Goal: Task Accomplishment & Management: Manage account settings

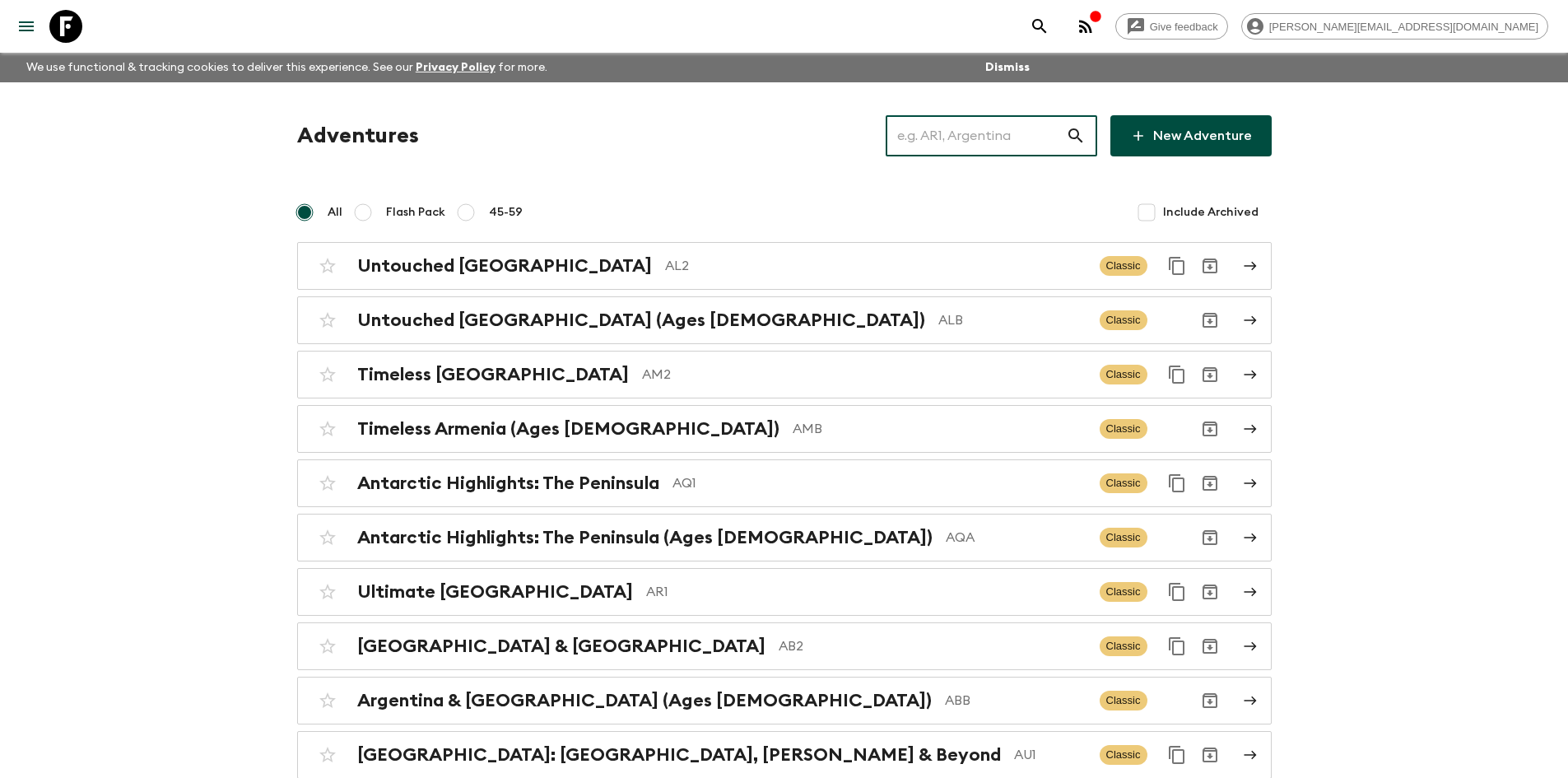
click at [1028, 131] on input "text" at bounding box center [975, 135] width 180 height 47
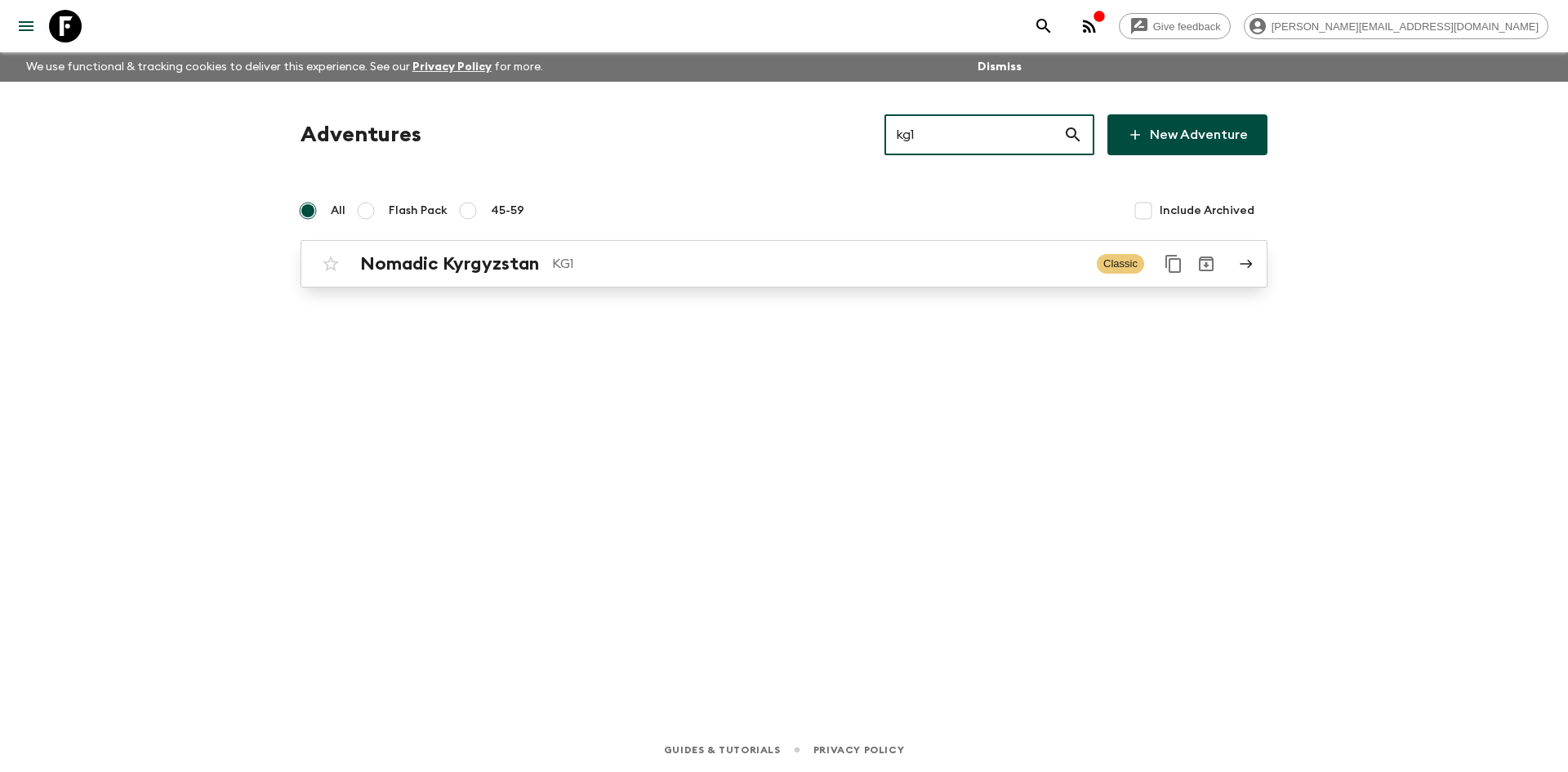
type input "kg1"
click at [866, 258] on p "KG1" at bounding box center [818, 264] width 531 height 20
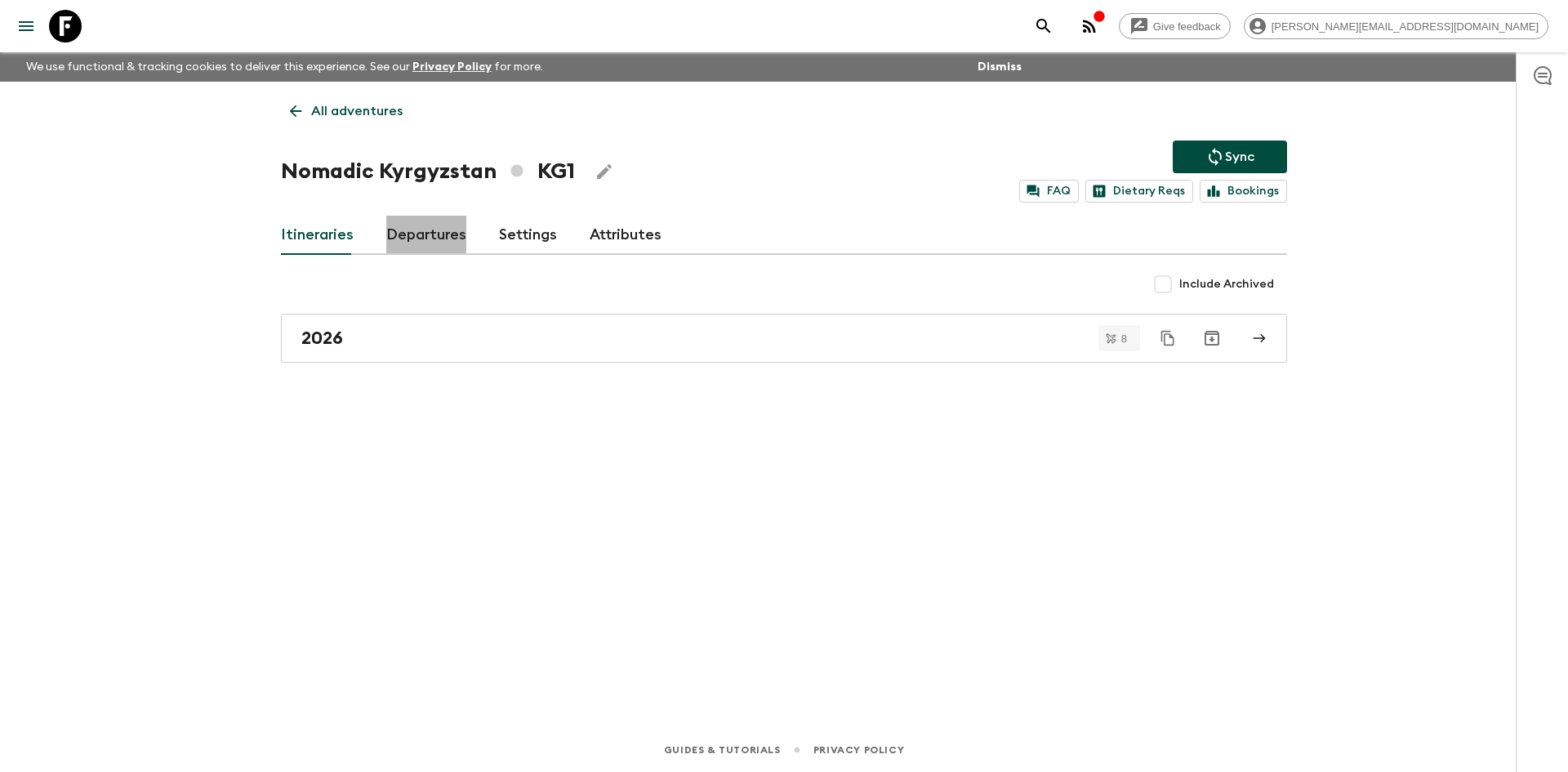
click at [422, 233] on link "Departures" at bounding box center [427, 235] width 80 height 39
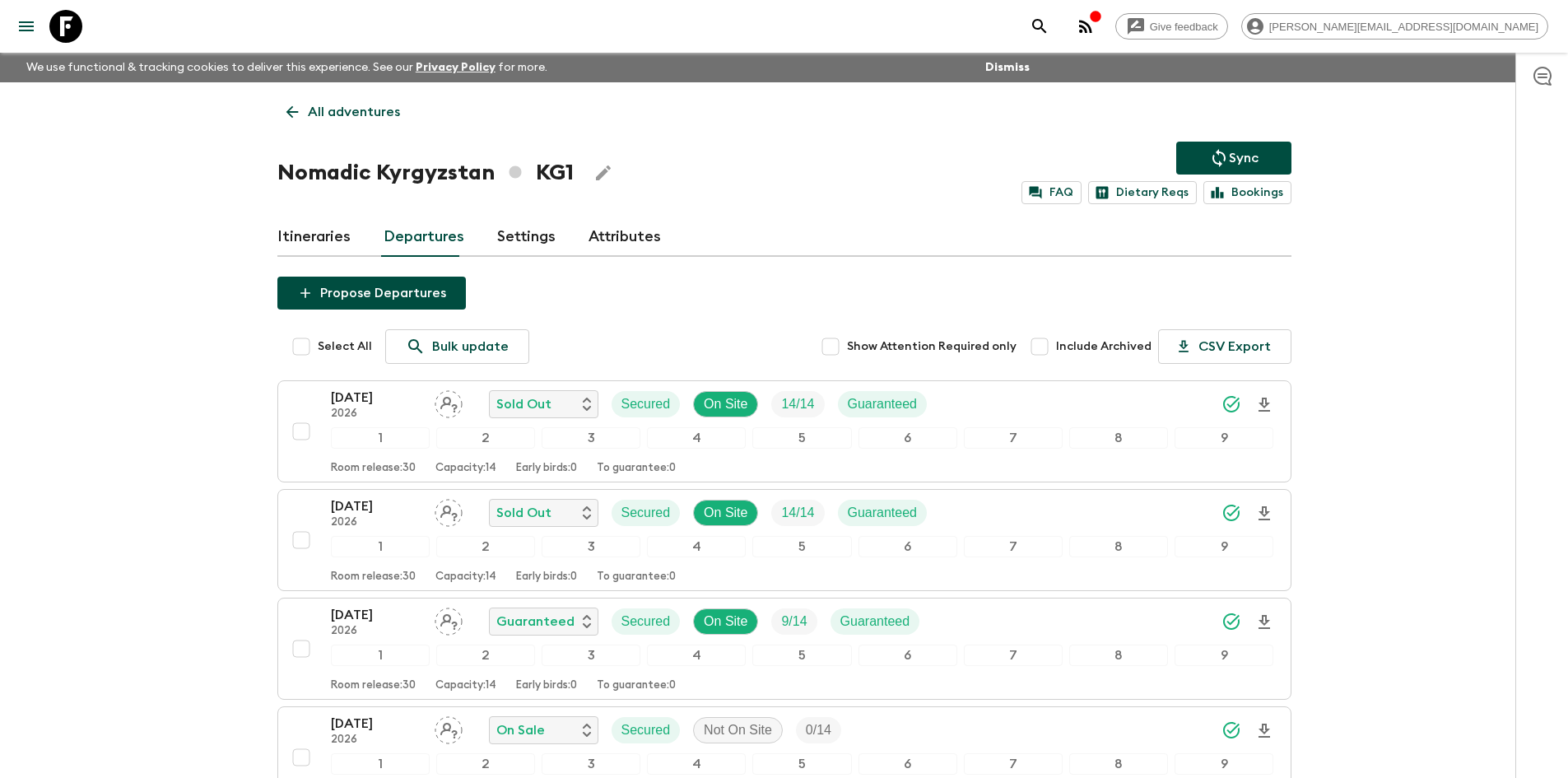
click at [410, 296] on button "Propose Departures" at bounding box center [371, 293] width 189 height 33
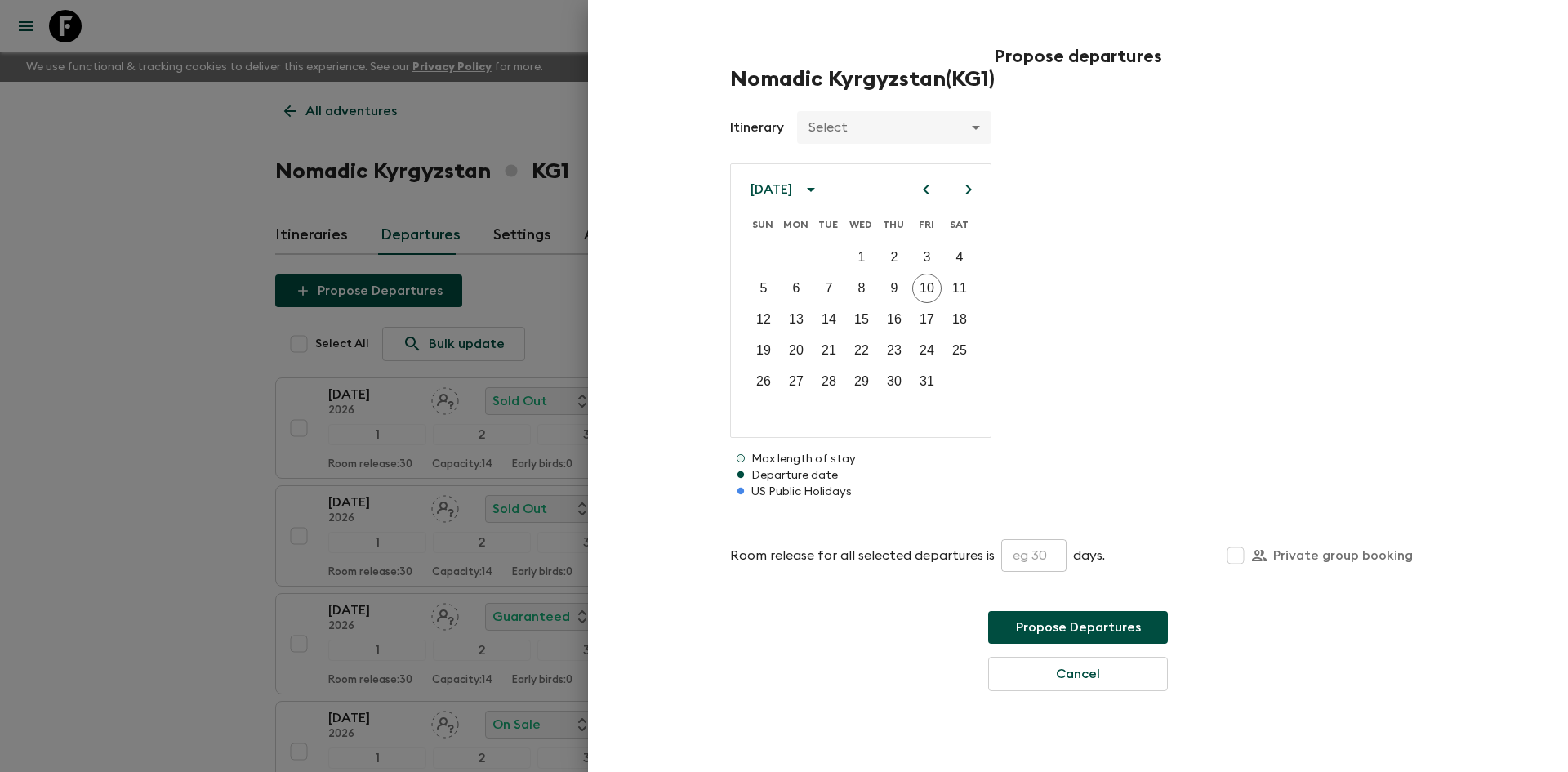
click at [110, 333] on div at bounding box center [784, 386] width 1568 height 772
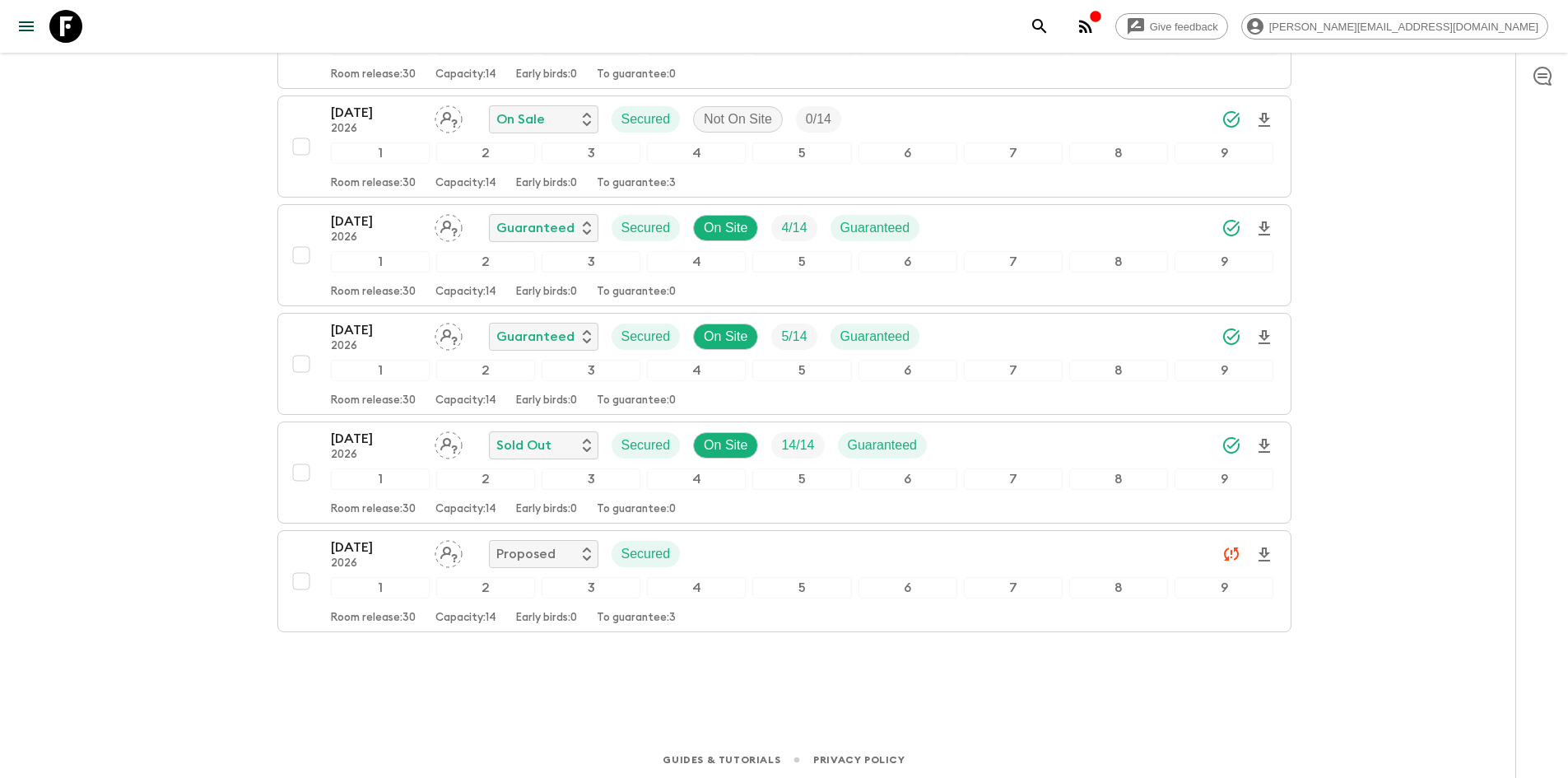
scroll to position [612, 0]
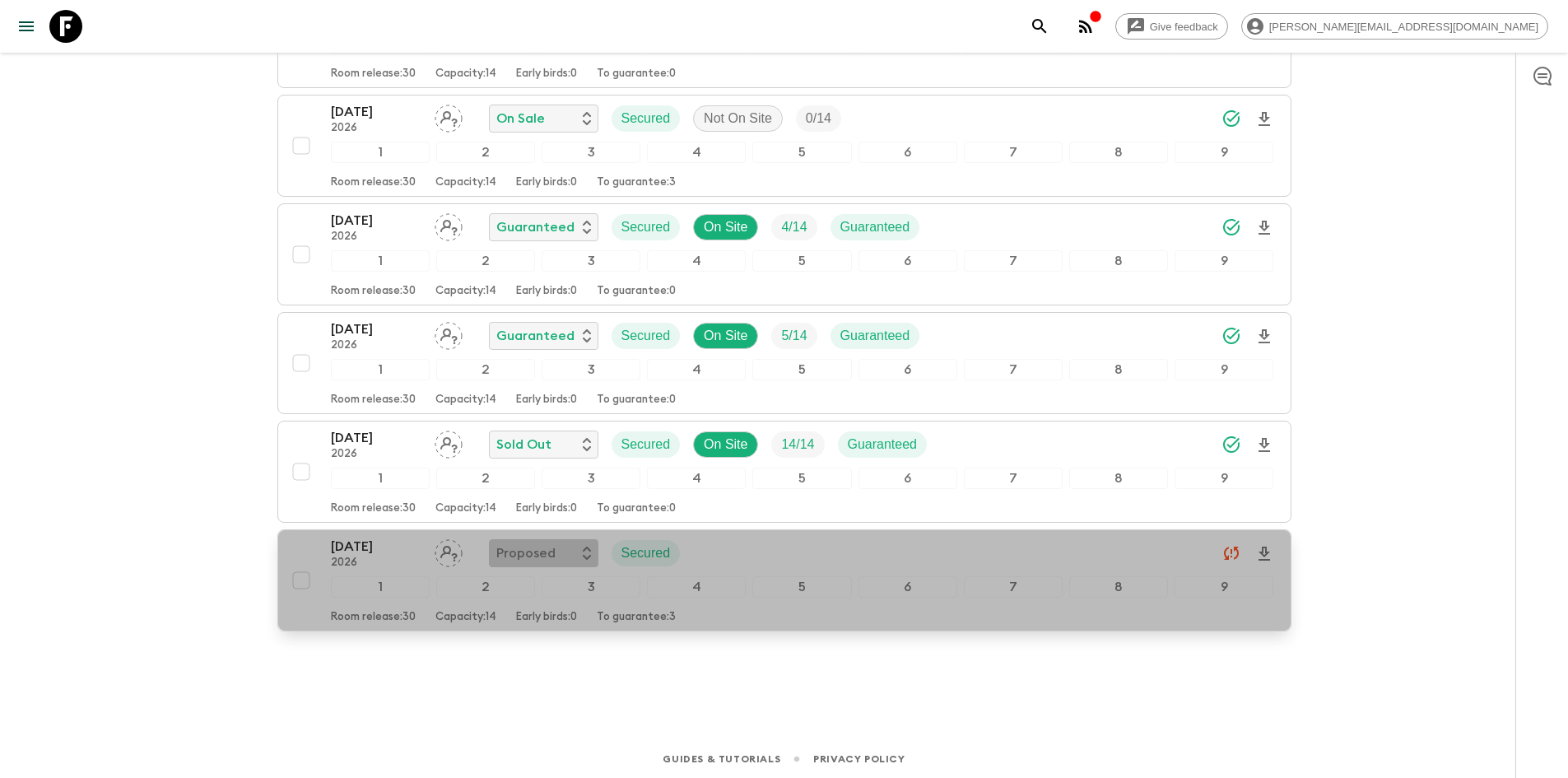
click at [584, 547] on icon "button" at bounding box center [586, 553] width 8 height 13
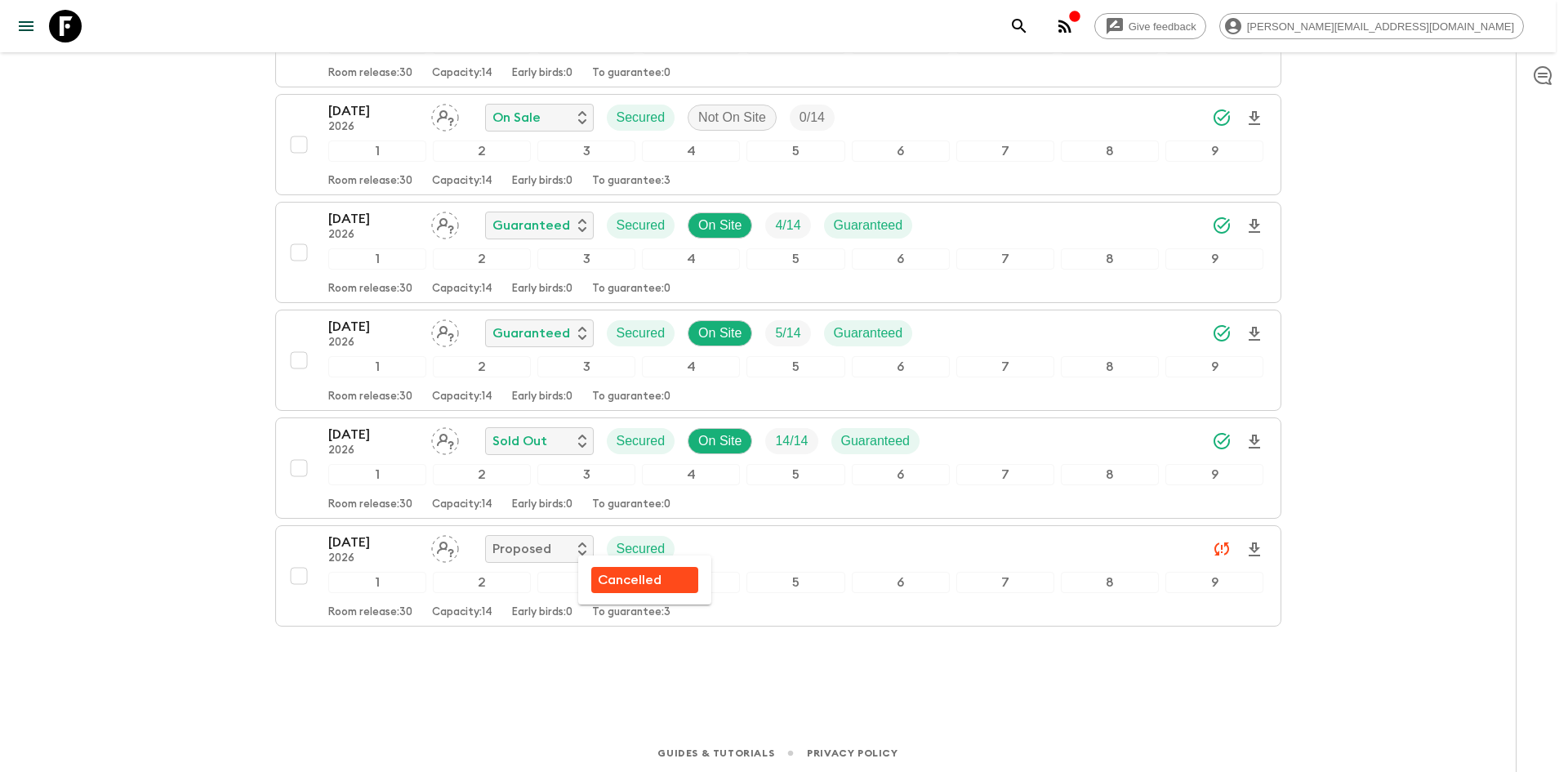
click at [232, 586] on div at bounding box center [784, 386] width 1568 height 772
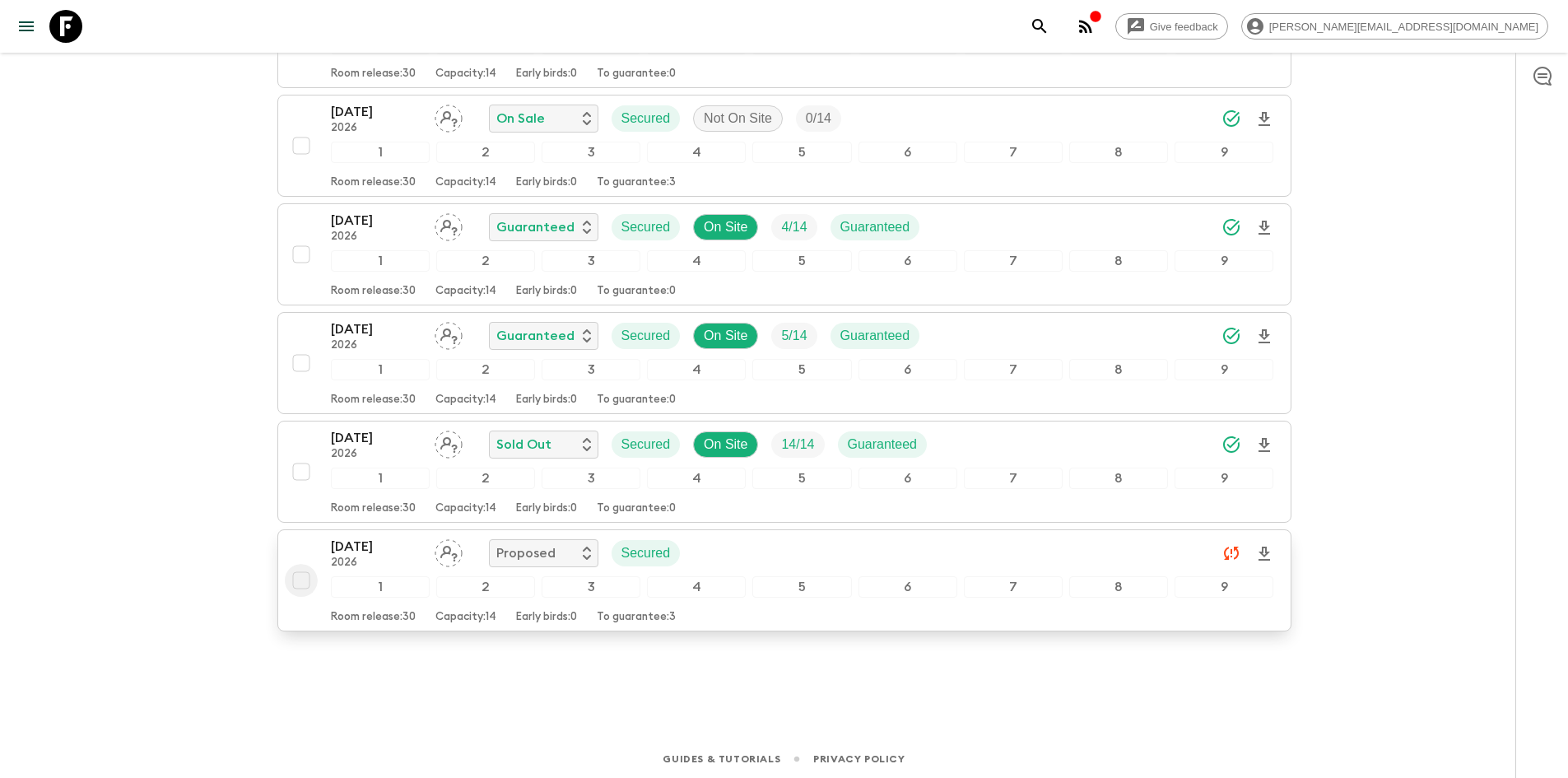
click at [306, 586] on input "checkbox" at bounding box center [301, 580] width 33 height 33
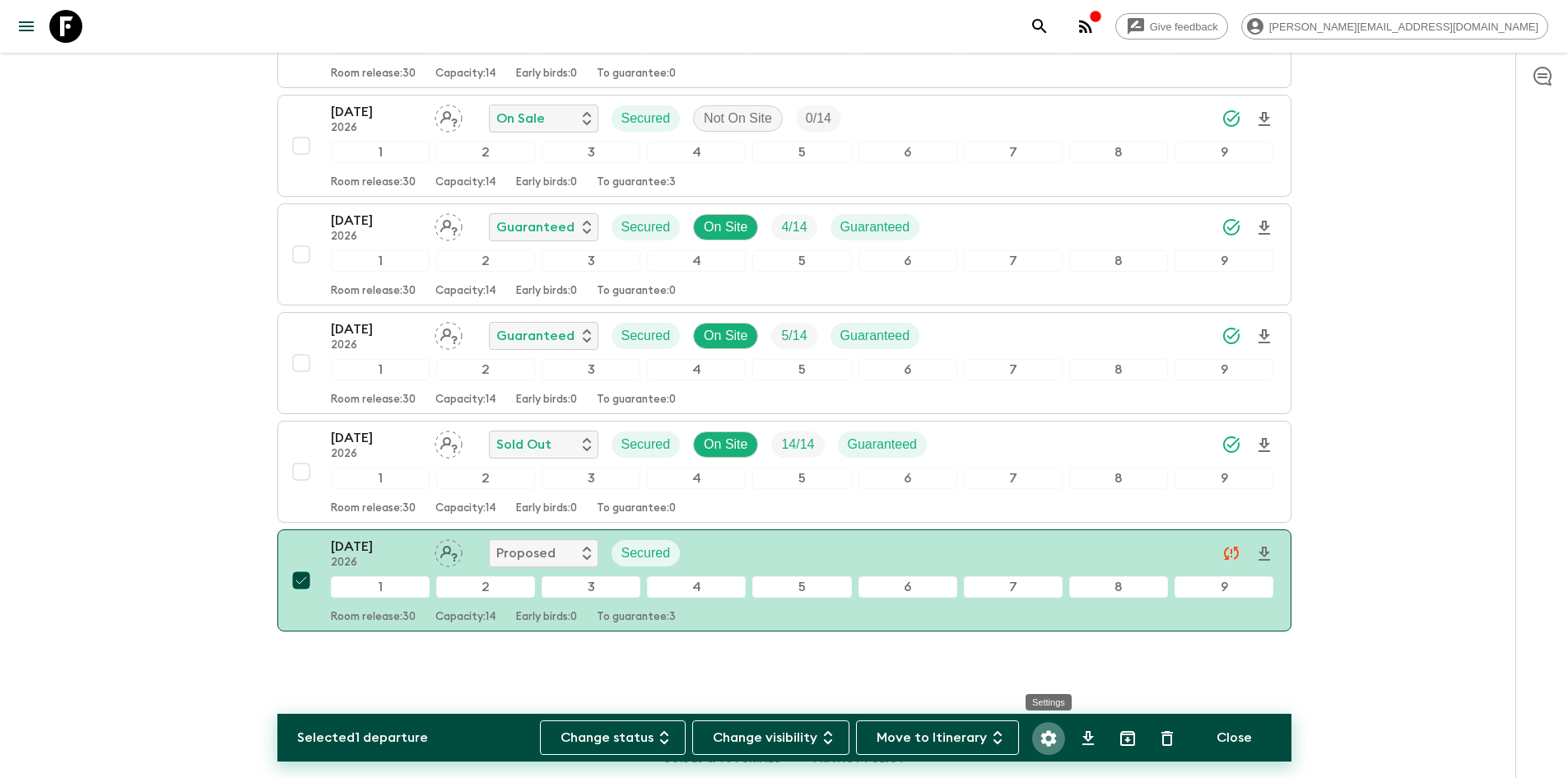
click at [1052, 737] on icon "Settings" at bounding box center [1048, 738] width 16 height 16
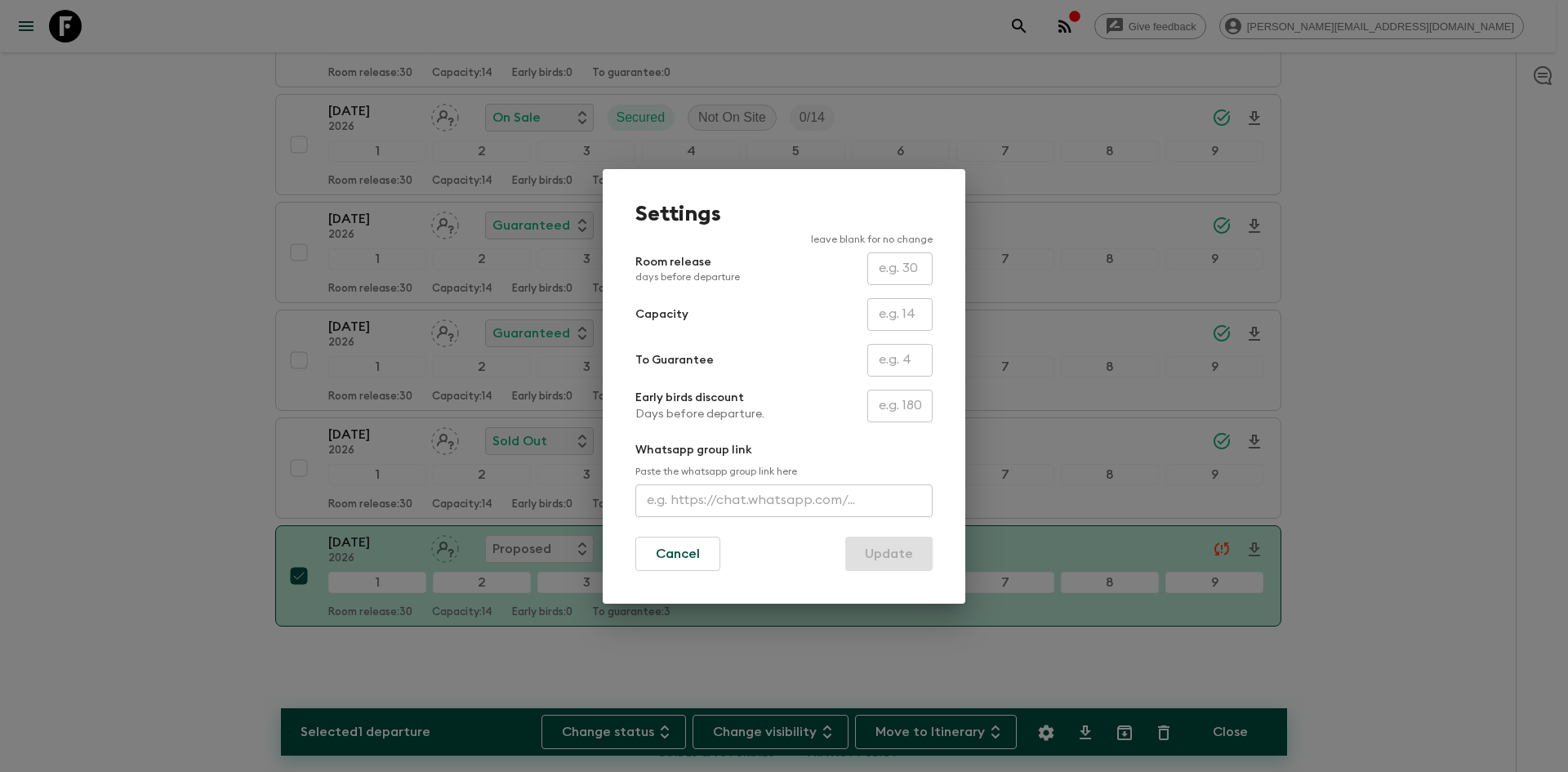
click at [154, 466] on div "Settings leave blank for no change Room release days before departure ​ Capacit…" at bounding box center [784, 386] width 1568 height 772
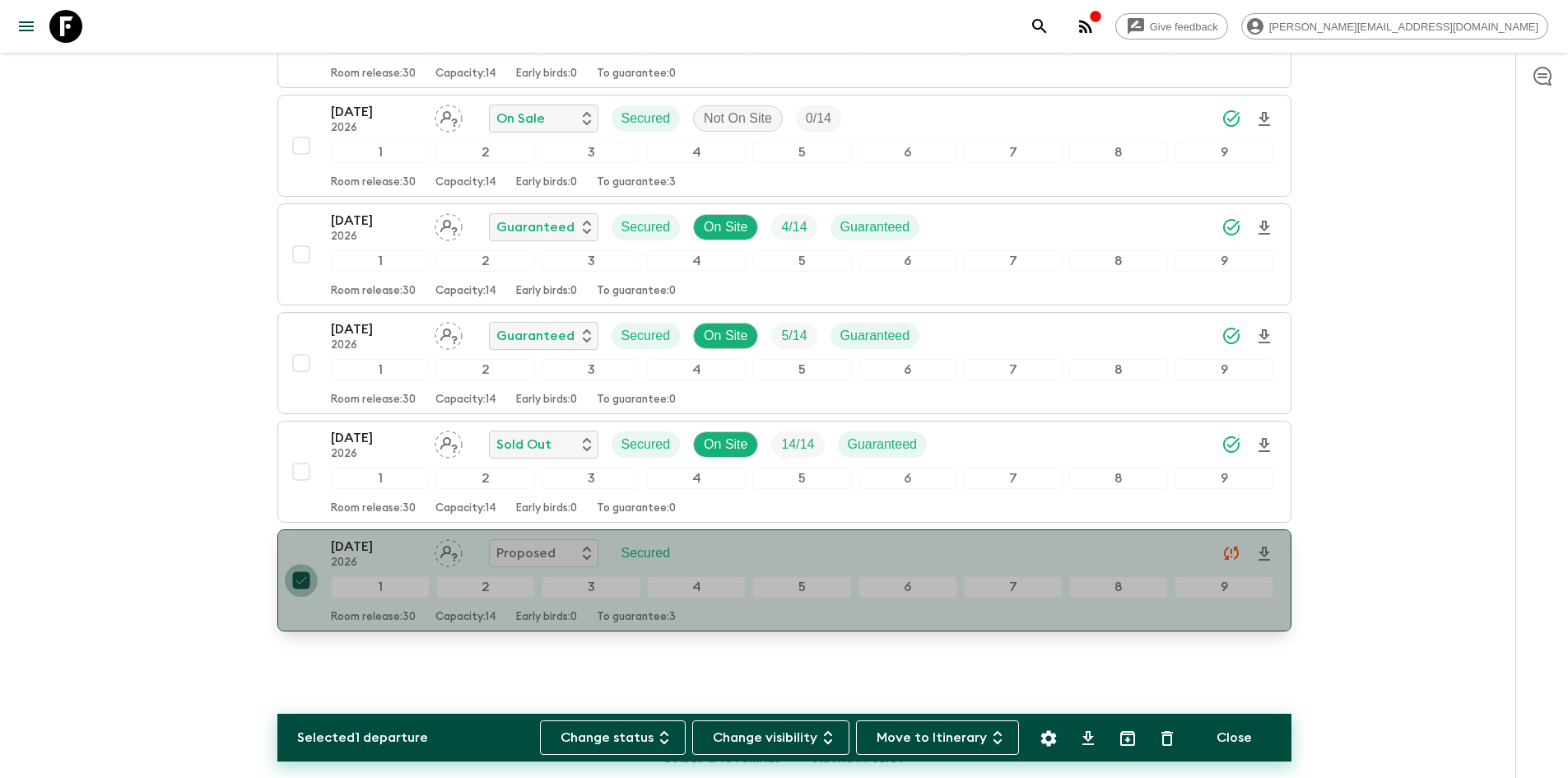
click at [304, 580] on input "checkbox" at bounding box center [301, 580] width 33 height 33
checkbox input "false"
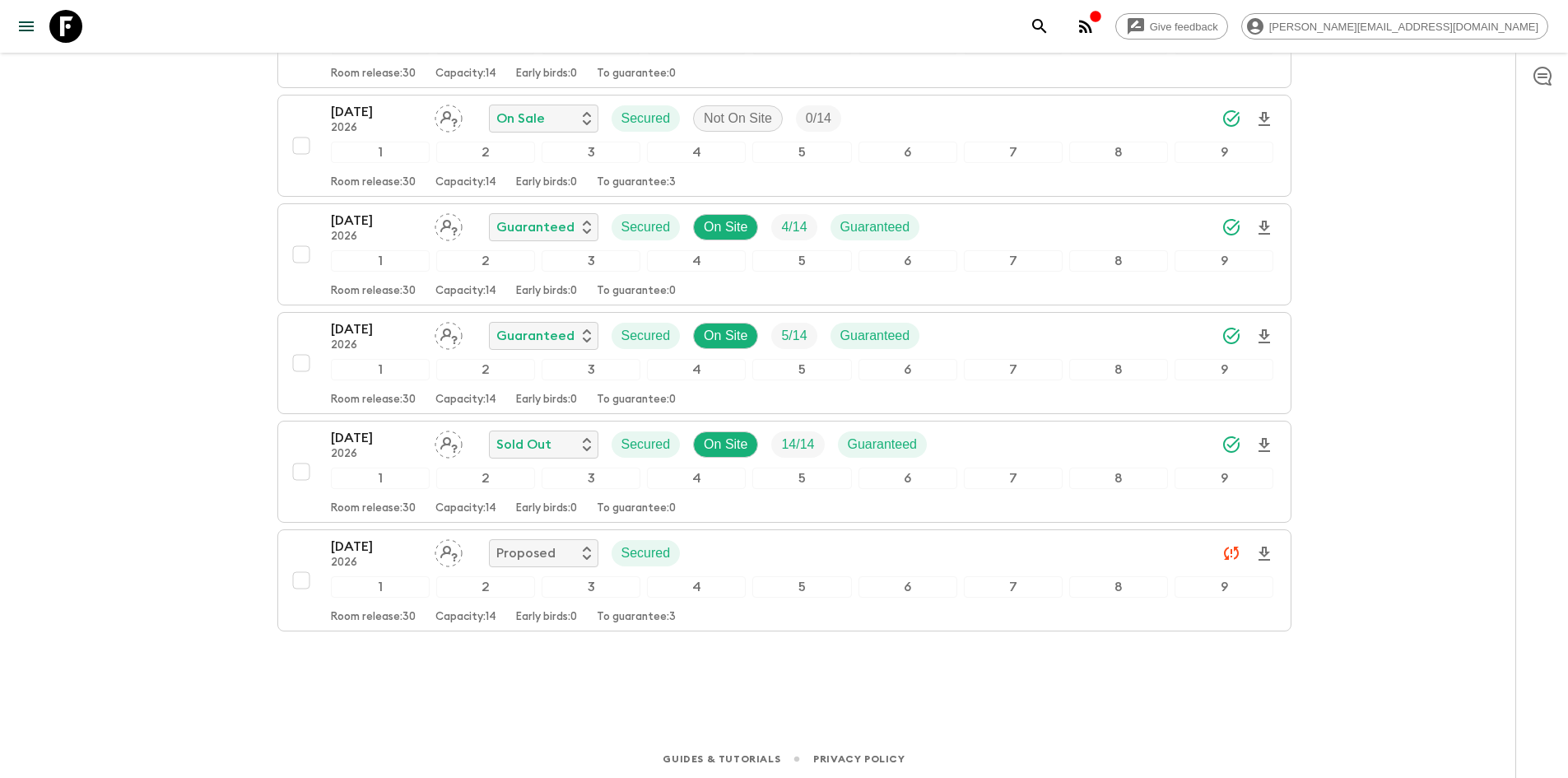
scroll to position [0, 0]
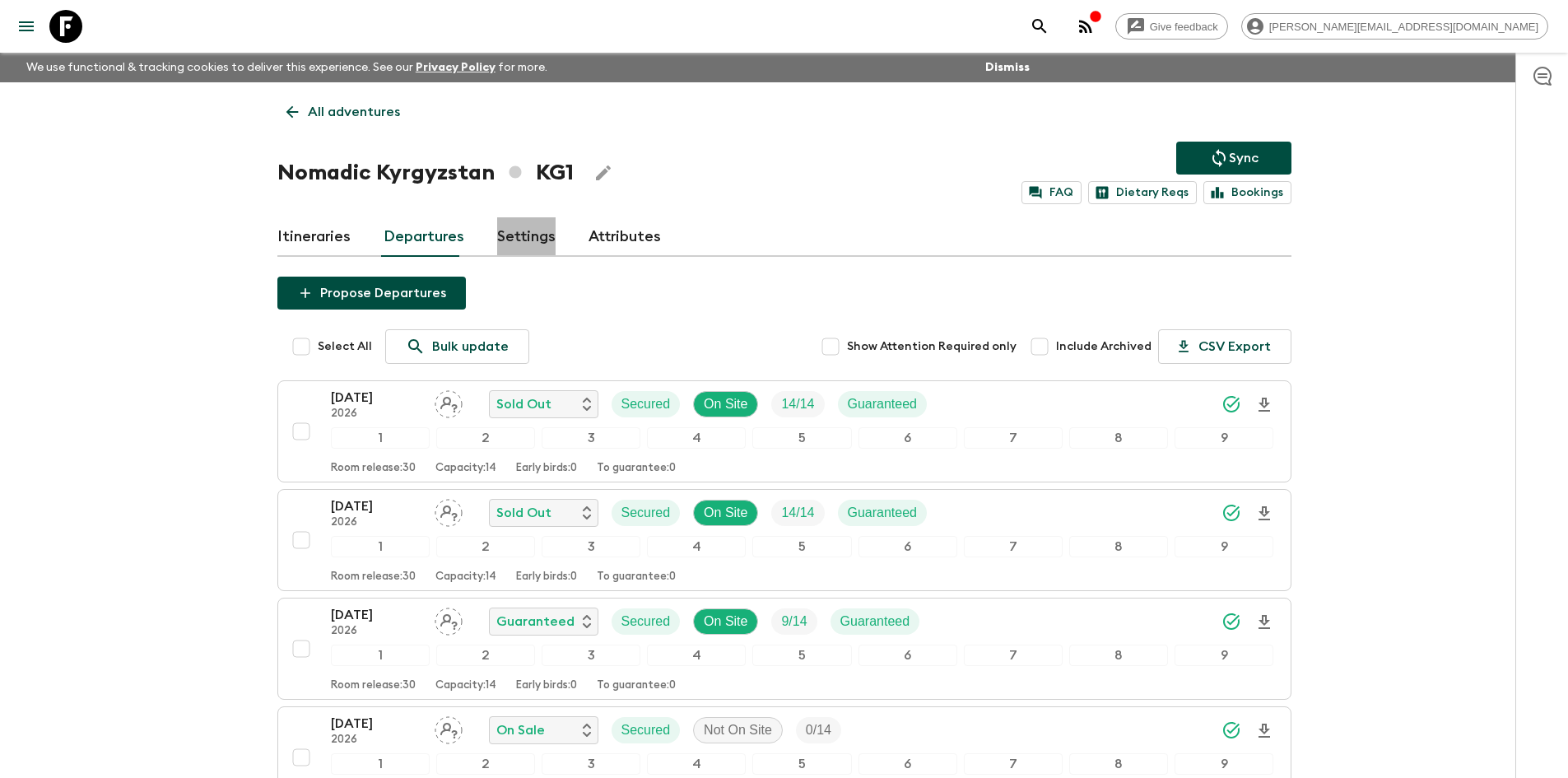
click at [532, 237] on link "Settings" at bounding box center [526, 237] width 59 height 40
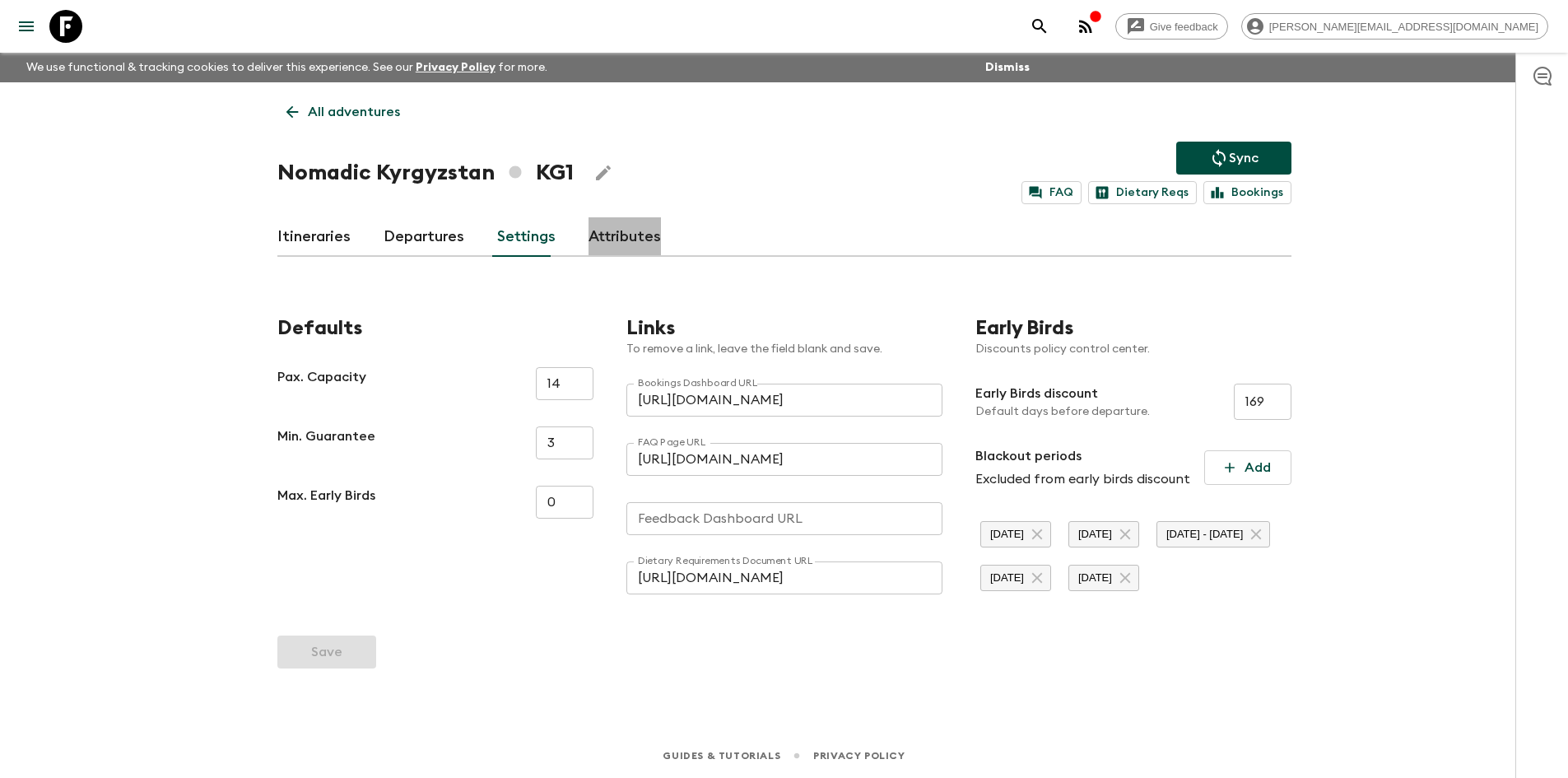
click at [604, 231] on link "Attributes" at bounding box center [624, 237] width 73 height 40
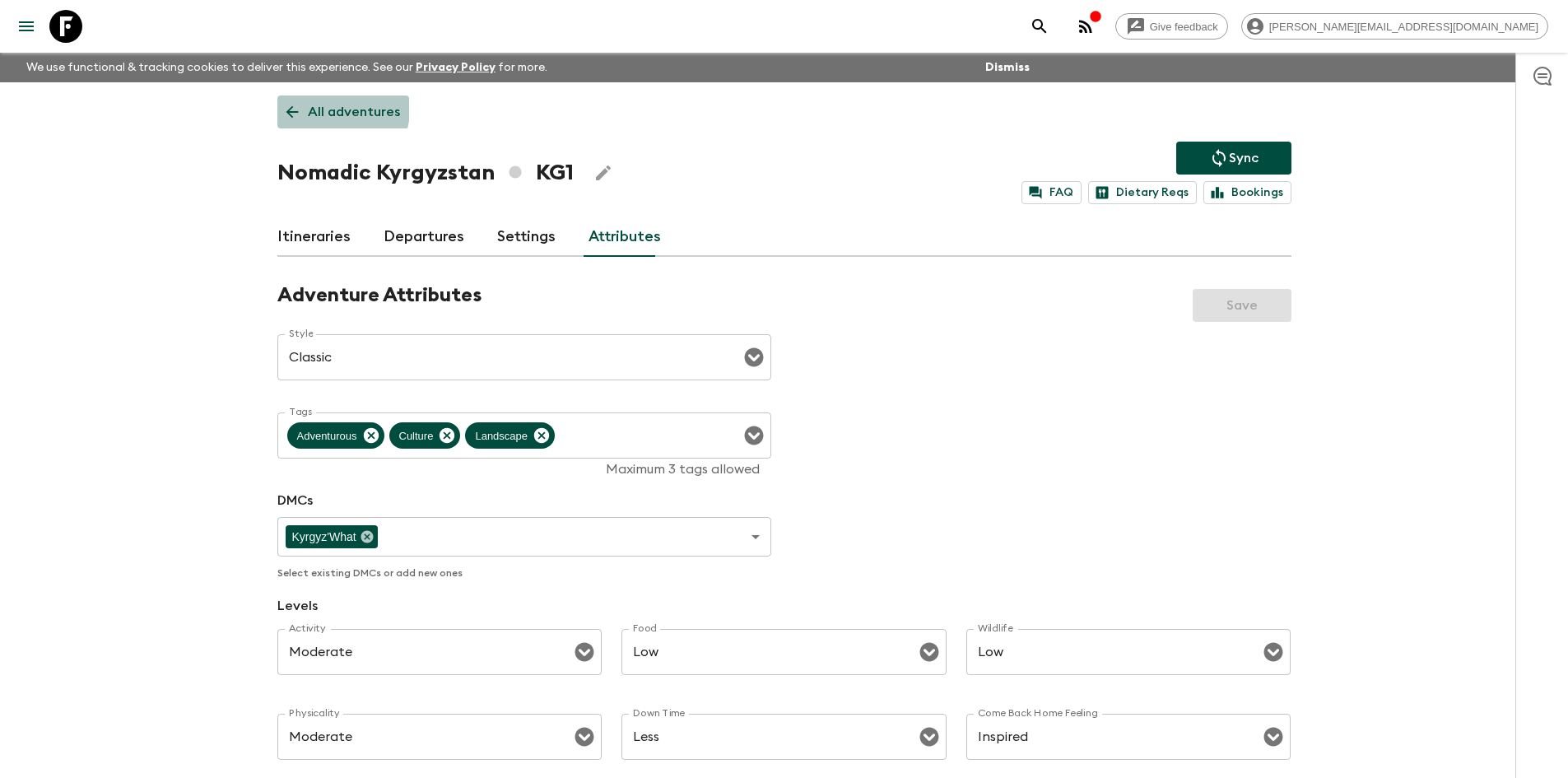
click at [325, 109] on p "All adventures" at bounding box center [354, 112] width 92 height 20
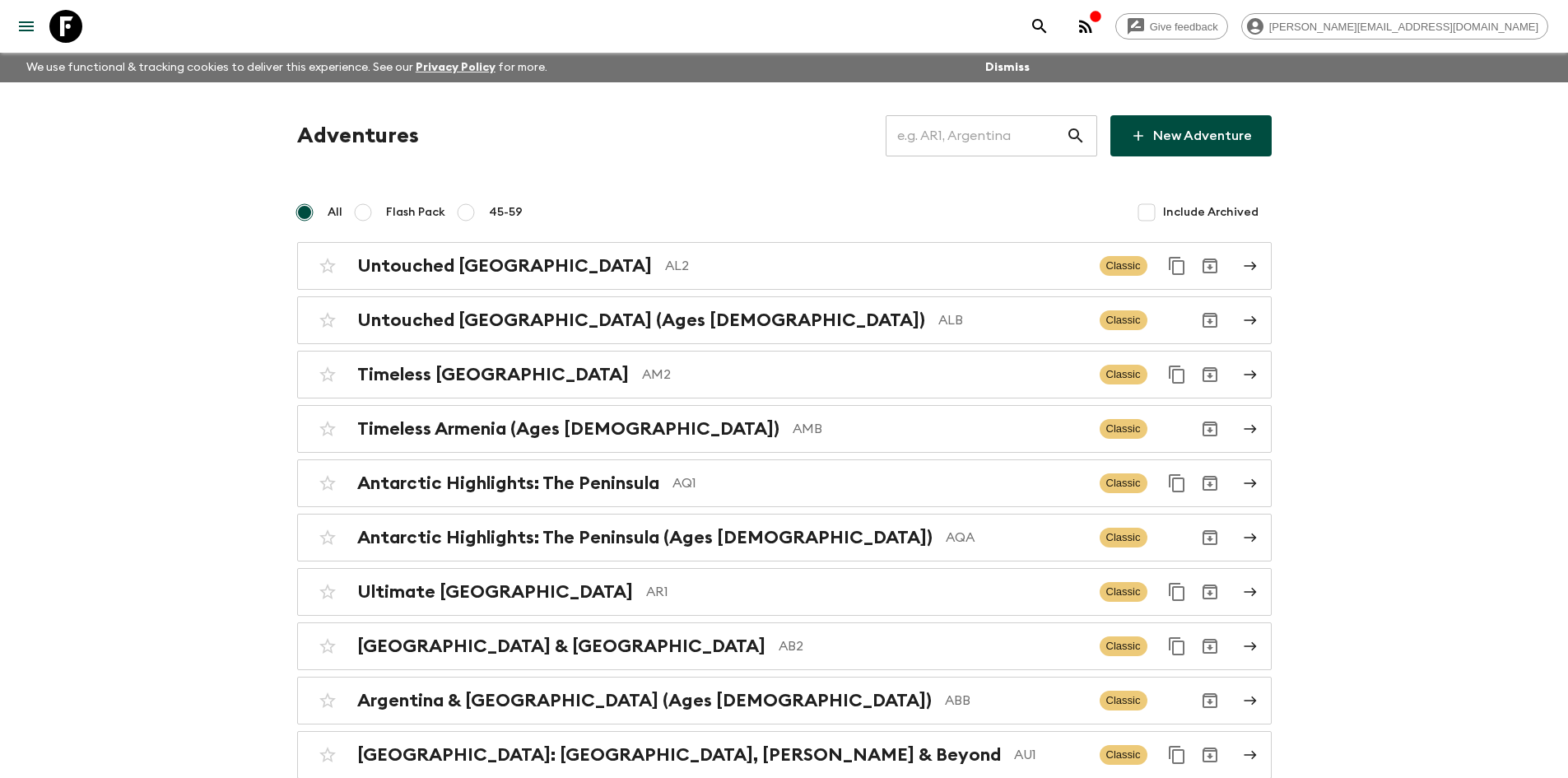
click at [1038, 135] on input "text" at bounding box center [975, 135] width 180 height 47
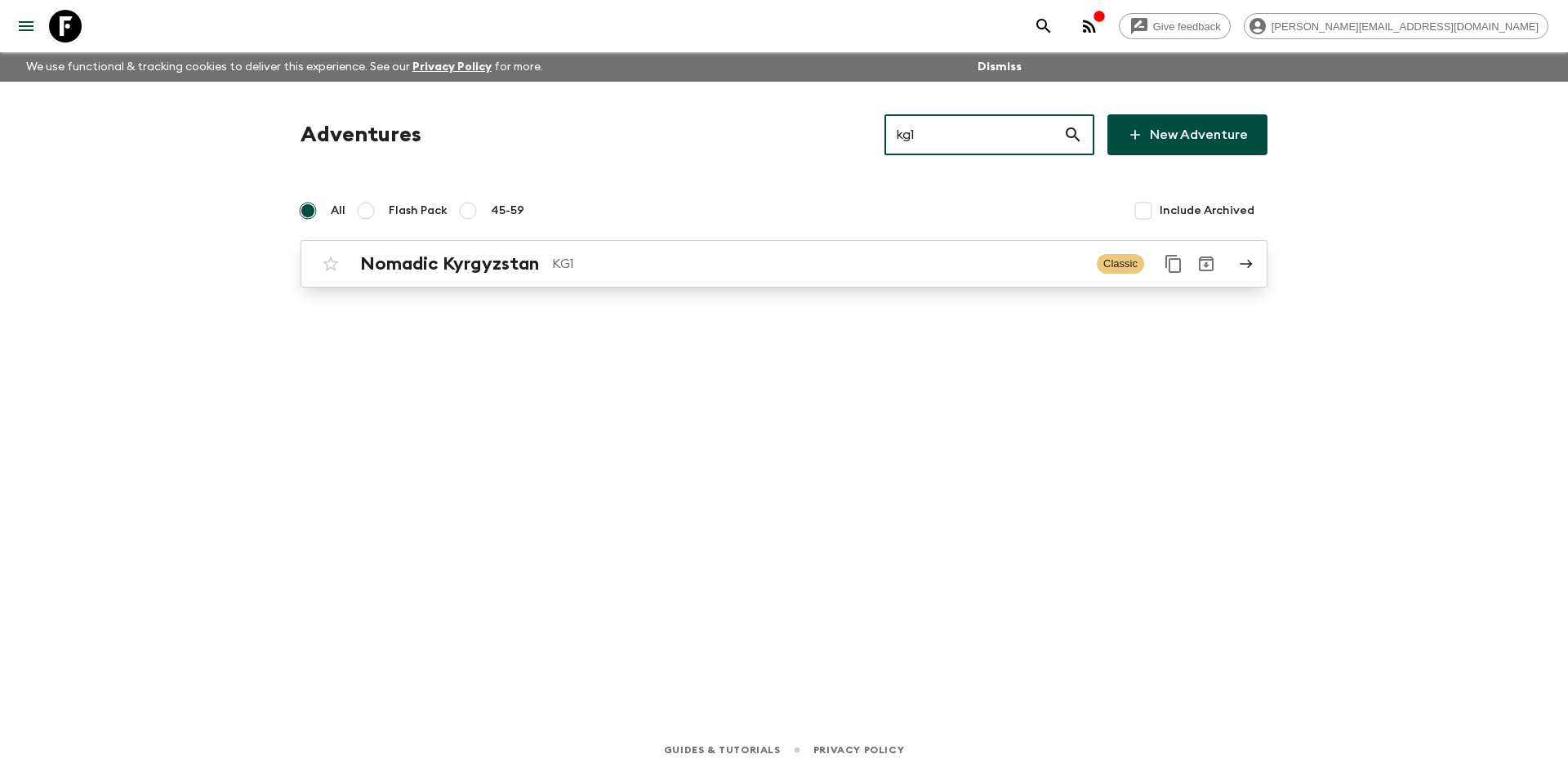
type input "kg1"
click at [933, 253] on div "Nomadic Kyrgyzstan KG1 Classic" at bounding box center [752, 264] width 875 height 33
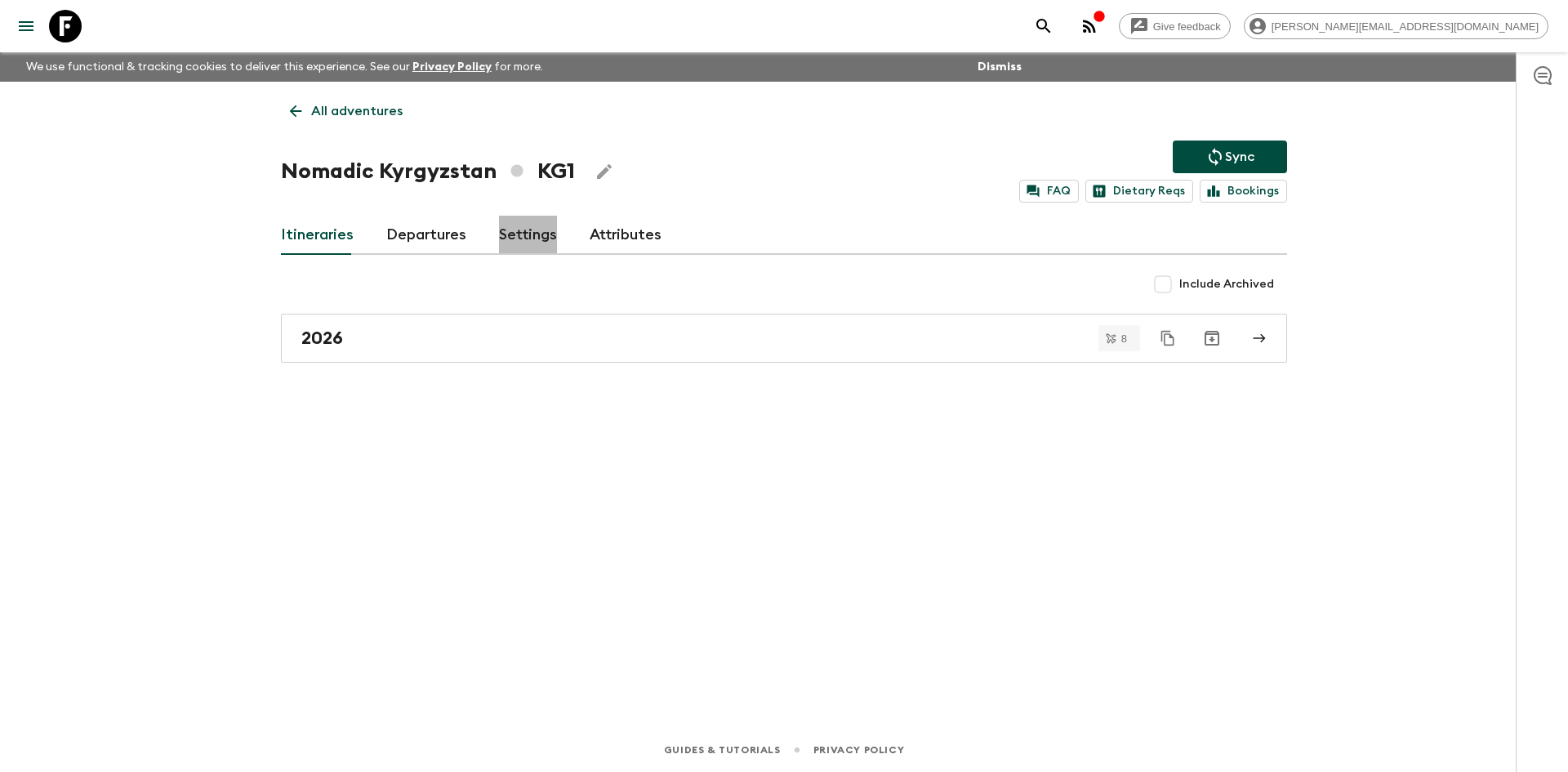
click at [534, 232] on link "Settings" at bounding box center [528, 235] width 58 height 39
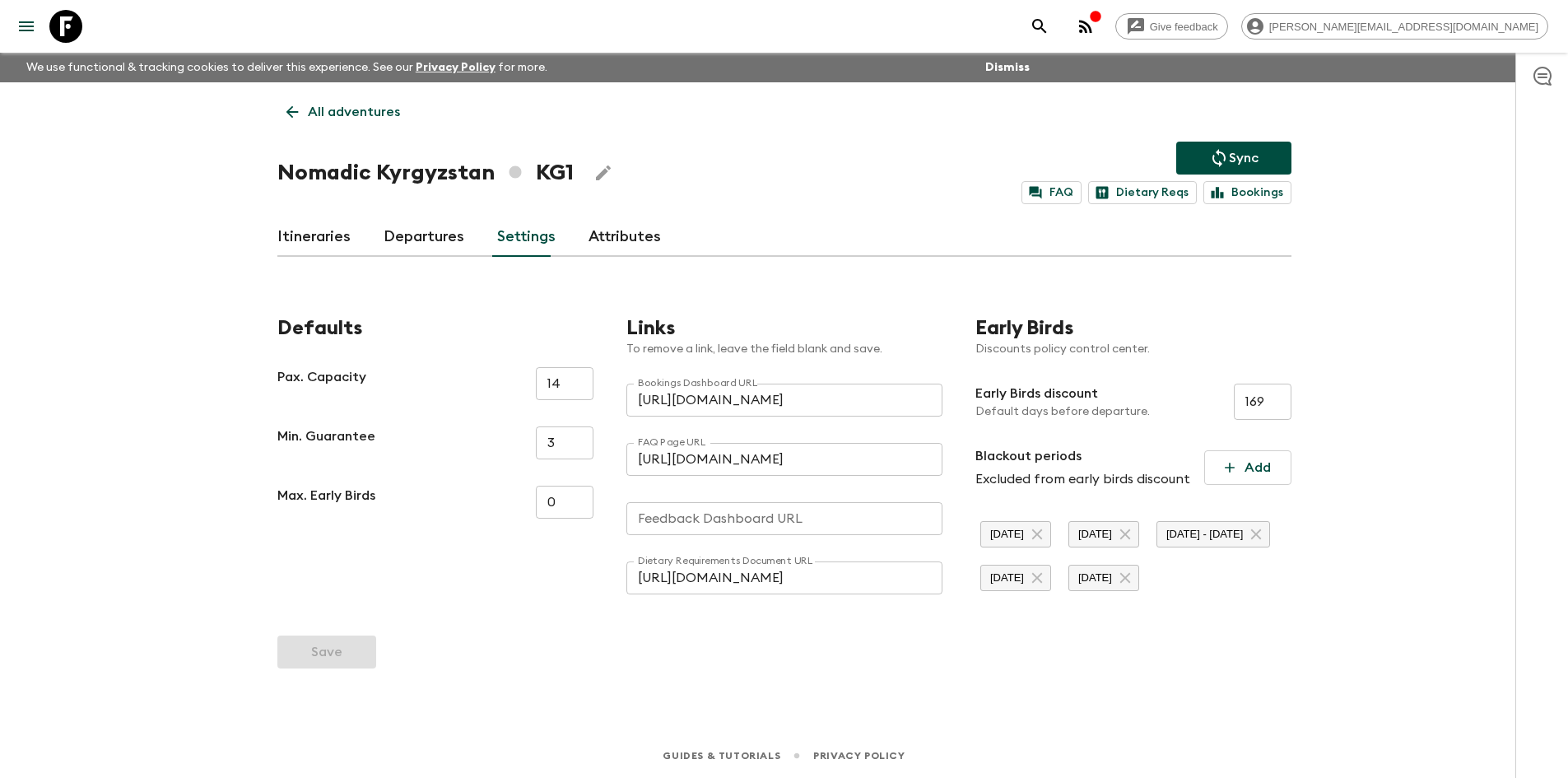
click at [428, 234] on link "Departures" at bounding box center [424, 237] width 81 height 40
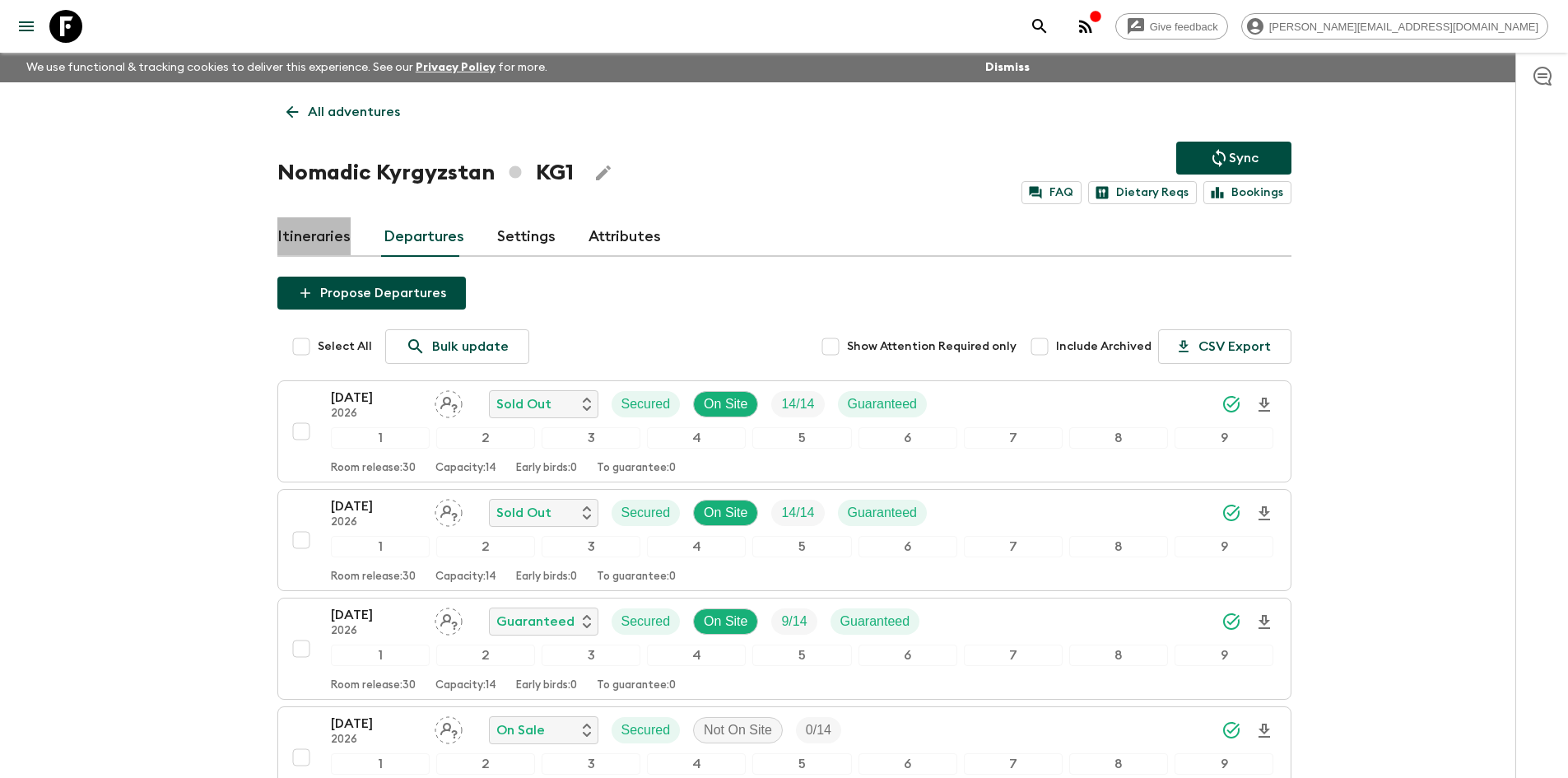
click at [320, 245] on link "Itineraries" at bounding box center [313, 237] width 73 height 40
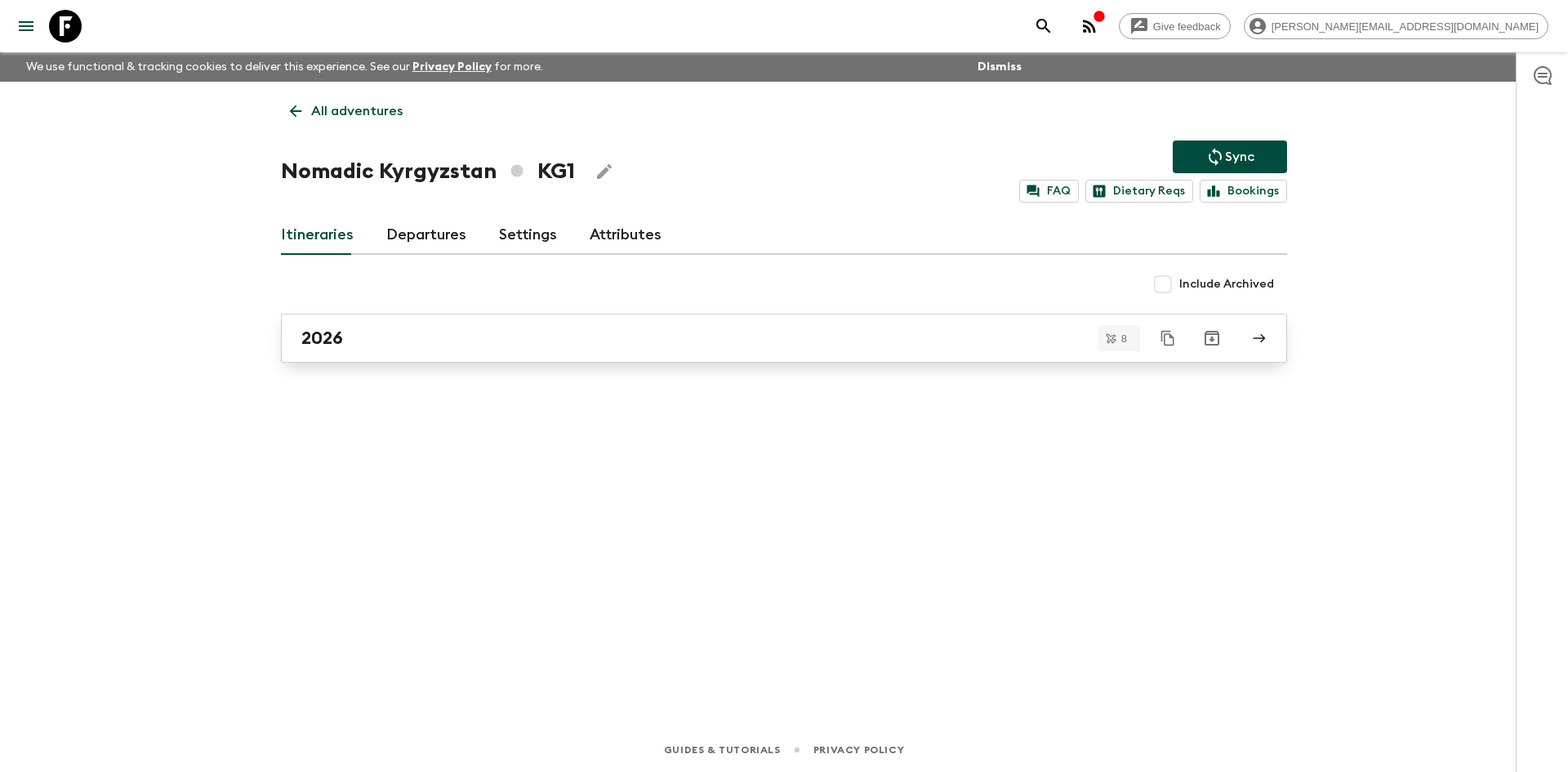
click at [362, 328] on div "2026" at bounding box center [768, 338] width 935 height 21
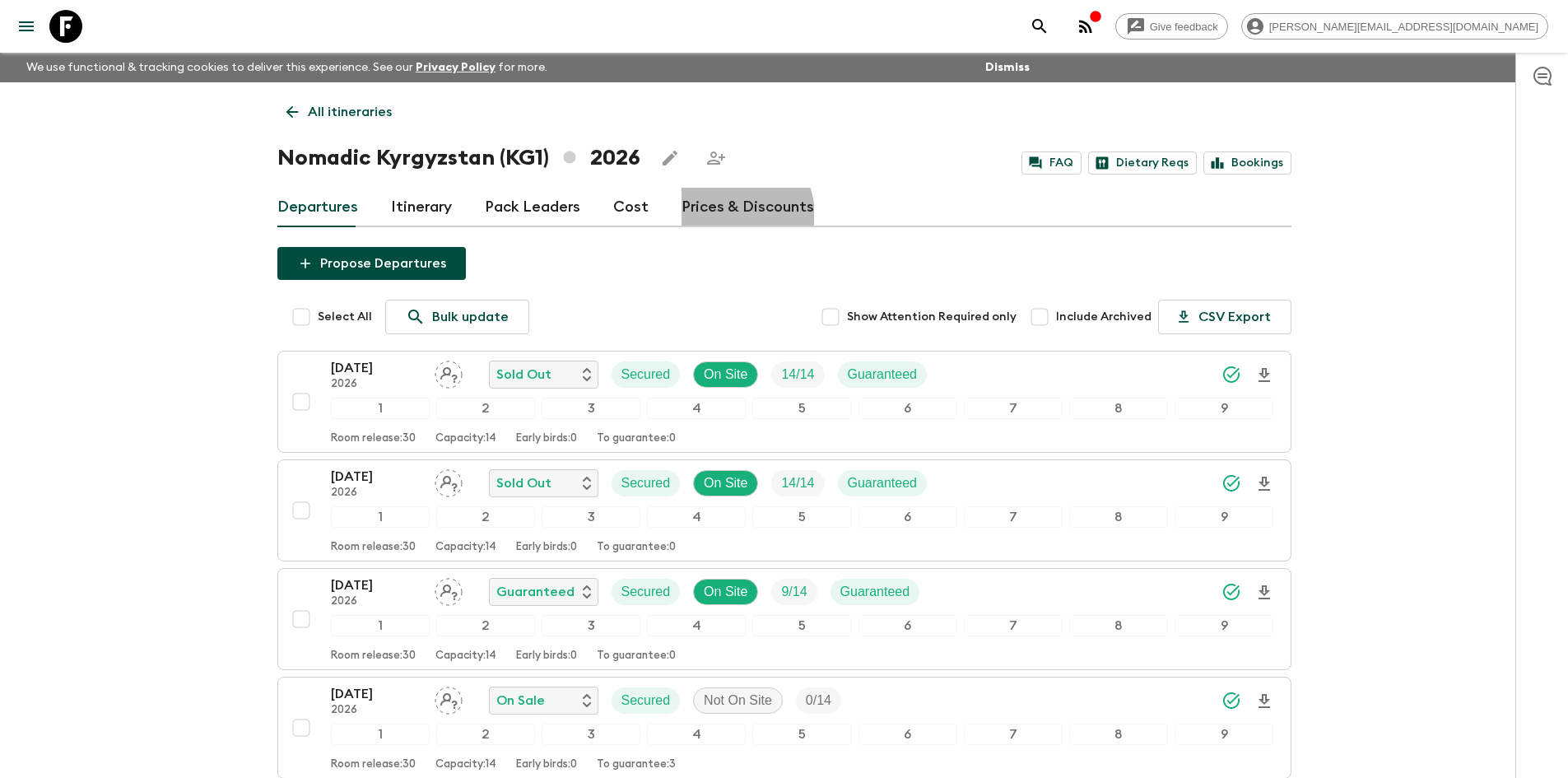
click at [715, 217] on link "Prices & Discounts" at bounding box center [747, 207] width 133 height 40
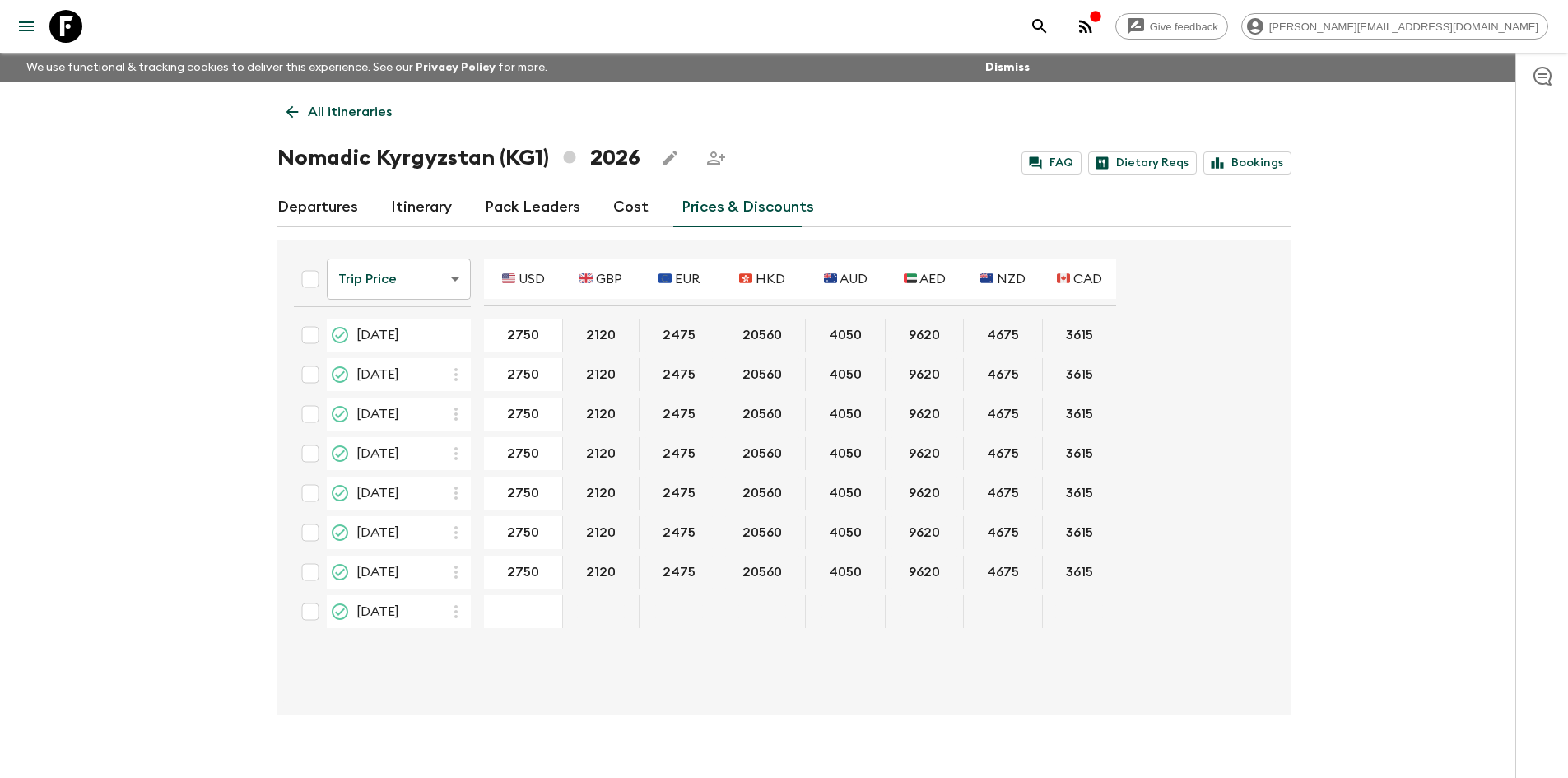
click at [311, 615] on input "checkbox" at bounding box center [311, 612] width 33 height 33
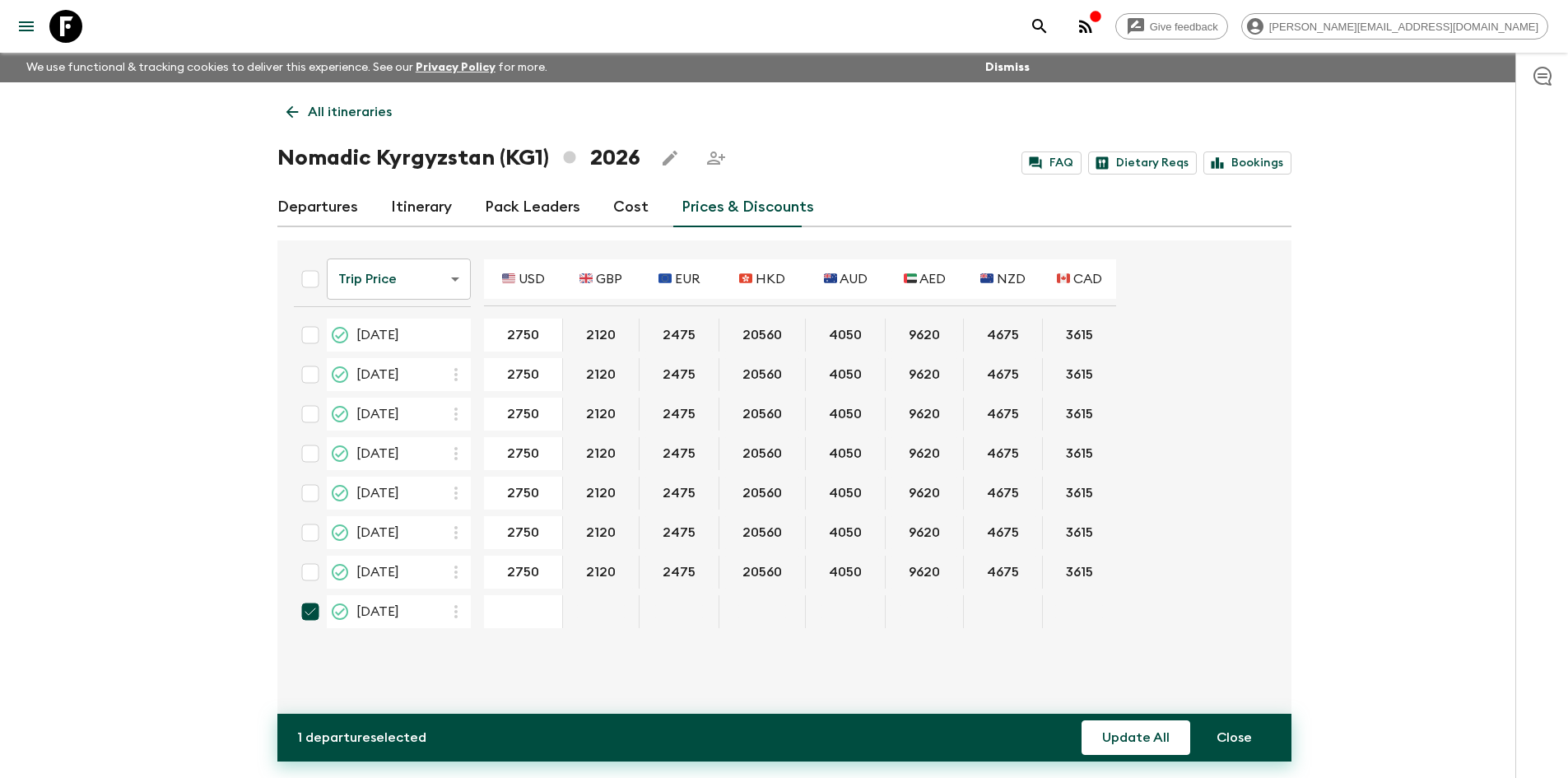
click at [311, 615] on input "checkbox" at bounding box center [311, 612] width 33 height 33
checkbox input "false"
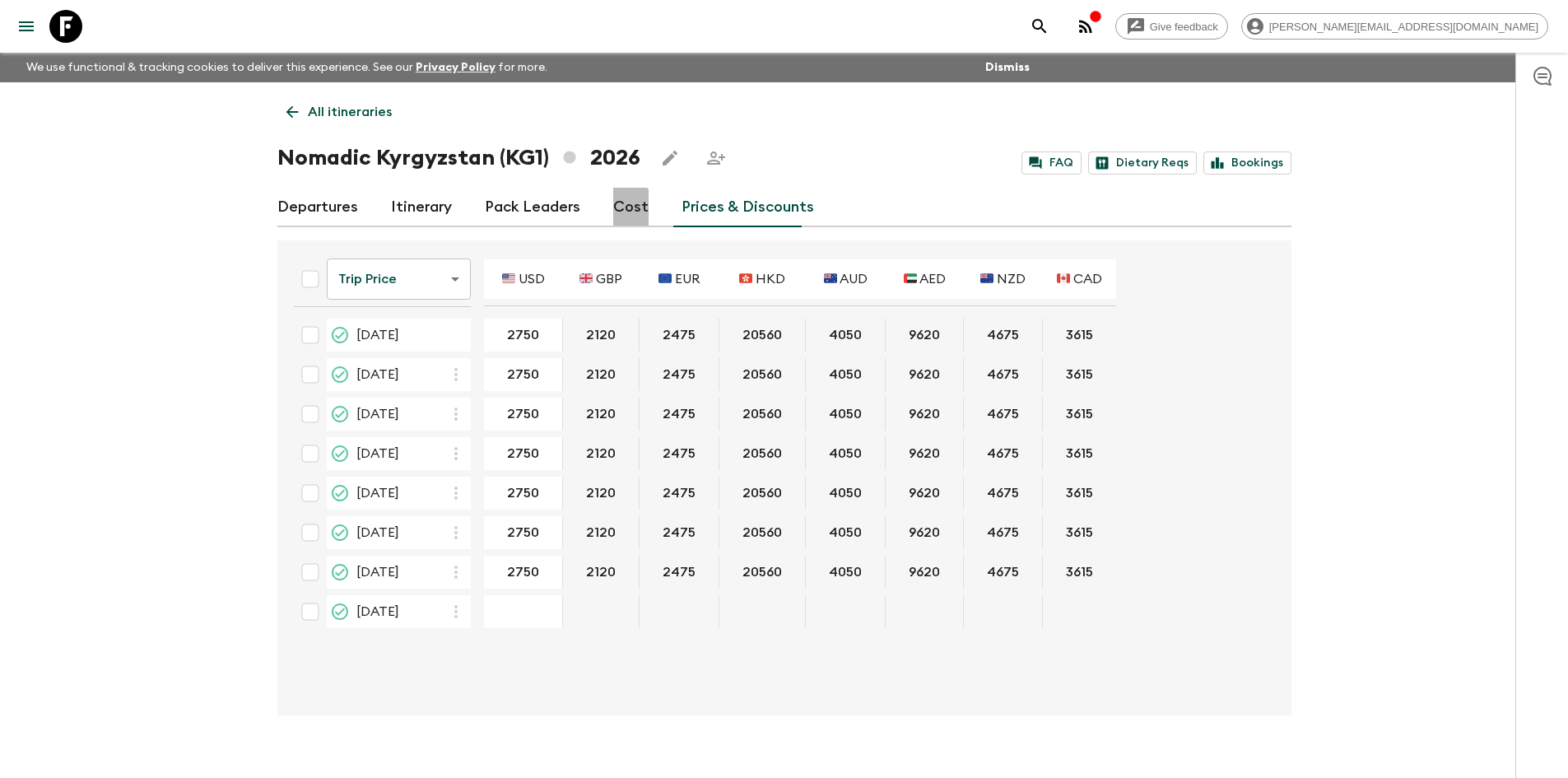
click at [615, 214] on link "Cost" at bounding box center [631, 207] width 35 height 40
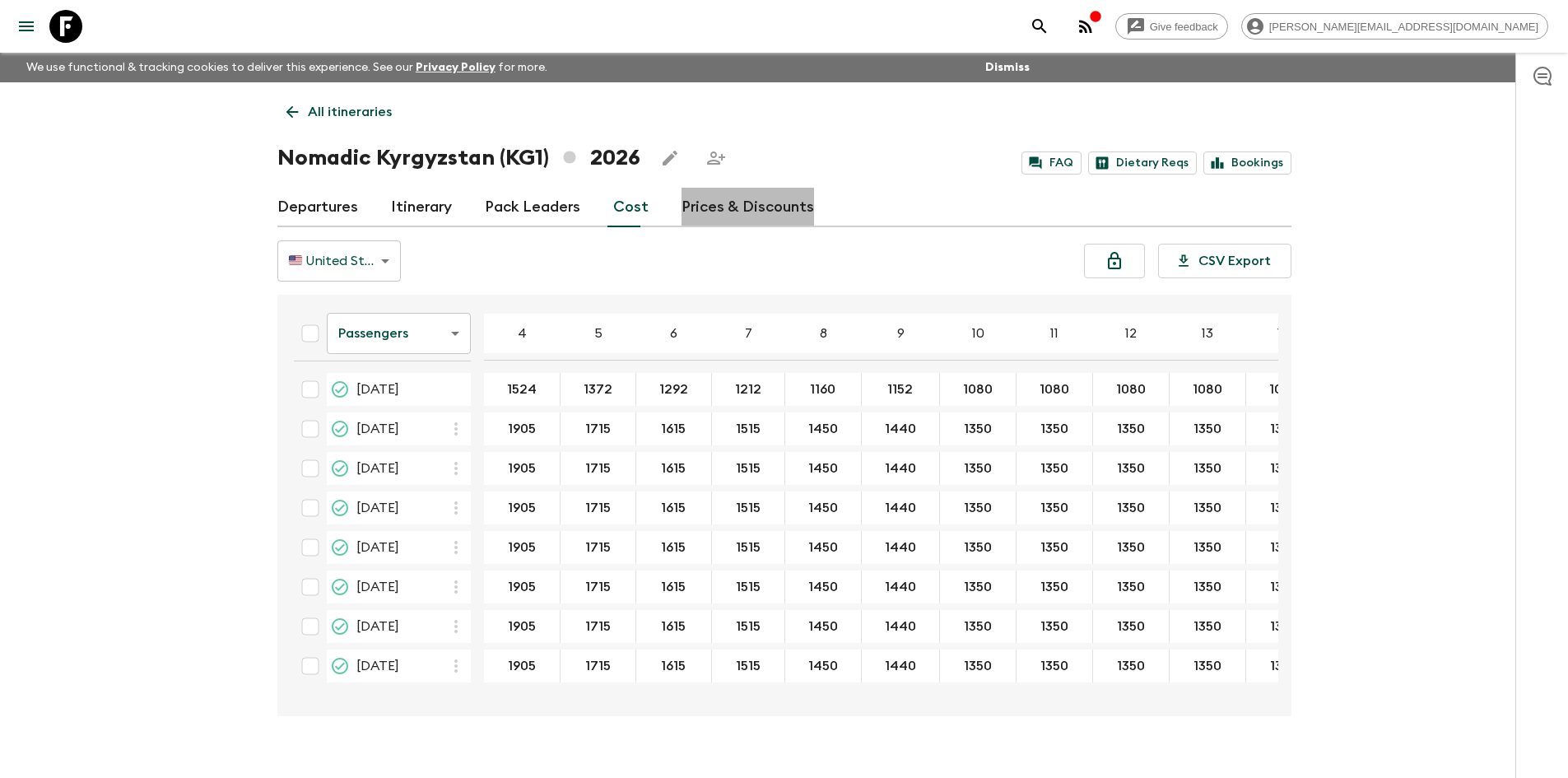
click at [774, 194] on link "Prices & Discounts" at bounding box center [747, 207] width 133 height 40
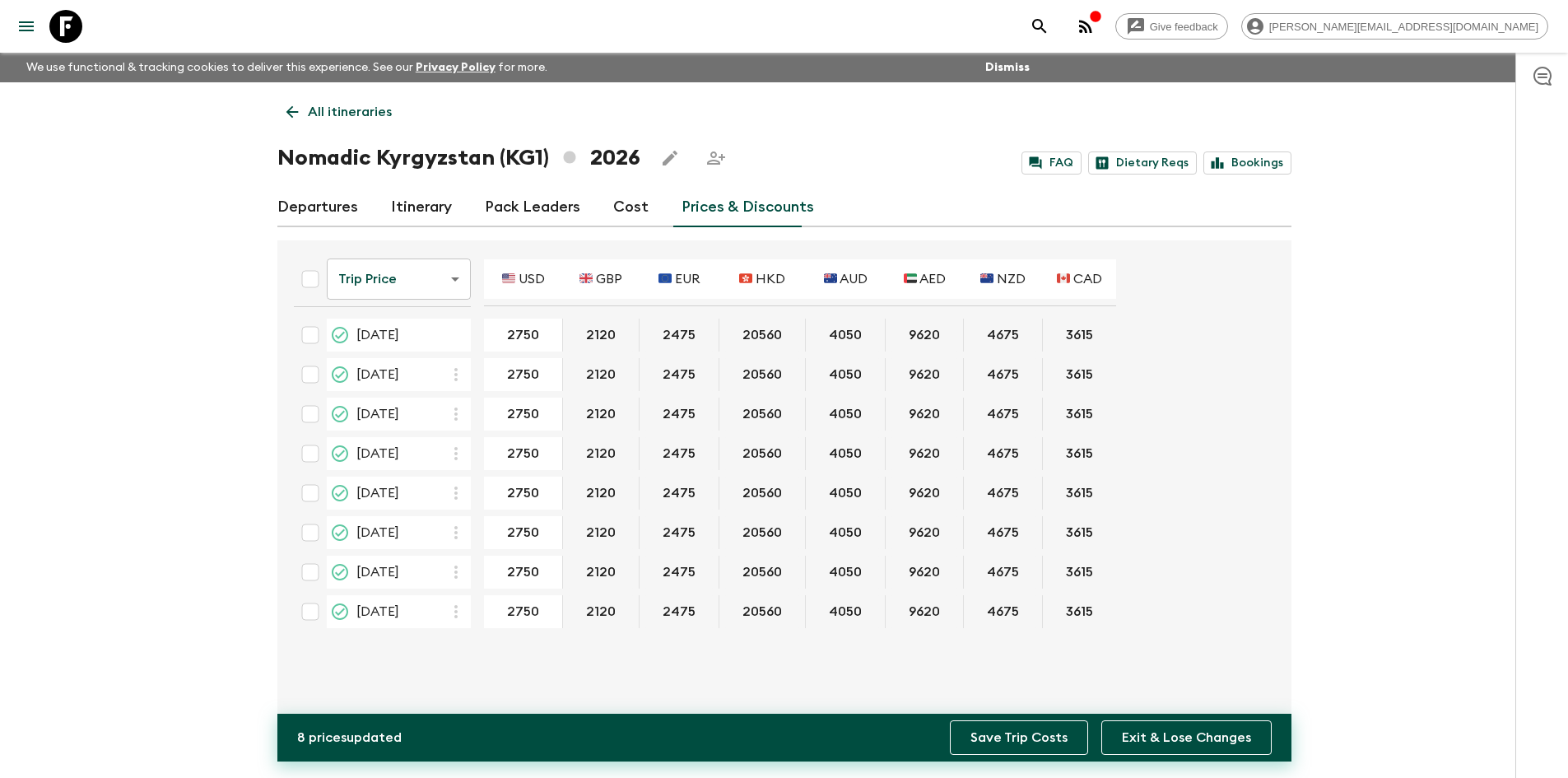
type input "2750"
click at [1046, 743] on button "Save Trip Costs" at bounding box center [1019, 738] width 139 height 34
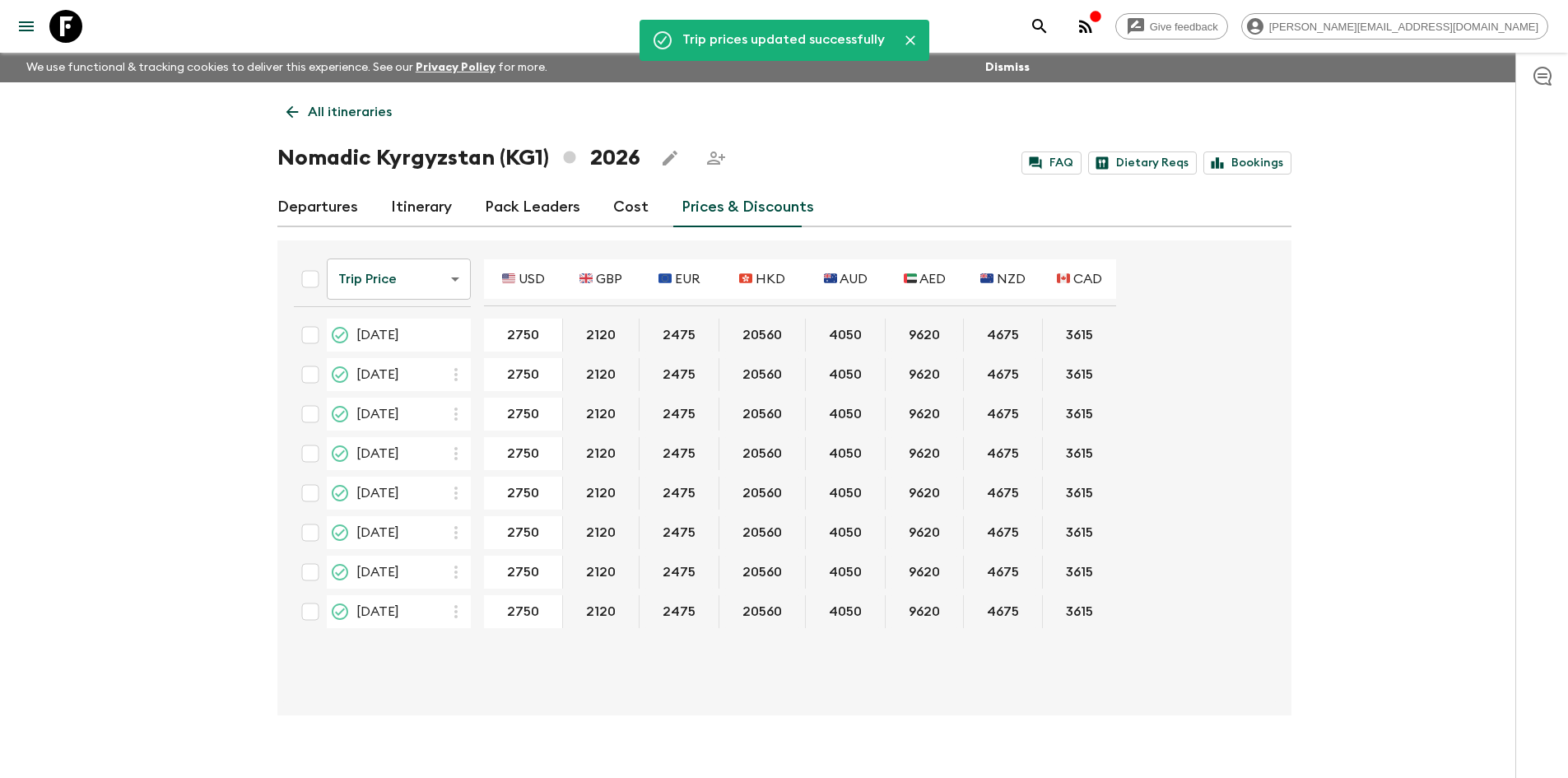
click at [69, 313] on div "Give feedback [PERSON_NAME][EMAIL_ADDRESS][DOMAIN_NAME] We use functional & tra…" at bounding box center [784, 403] width 1568 height 806
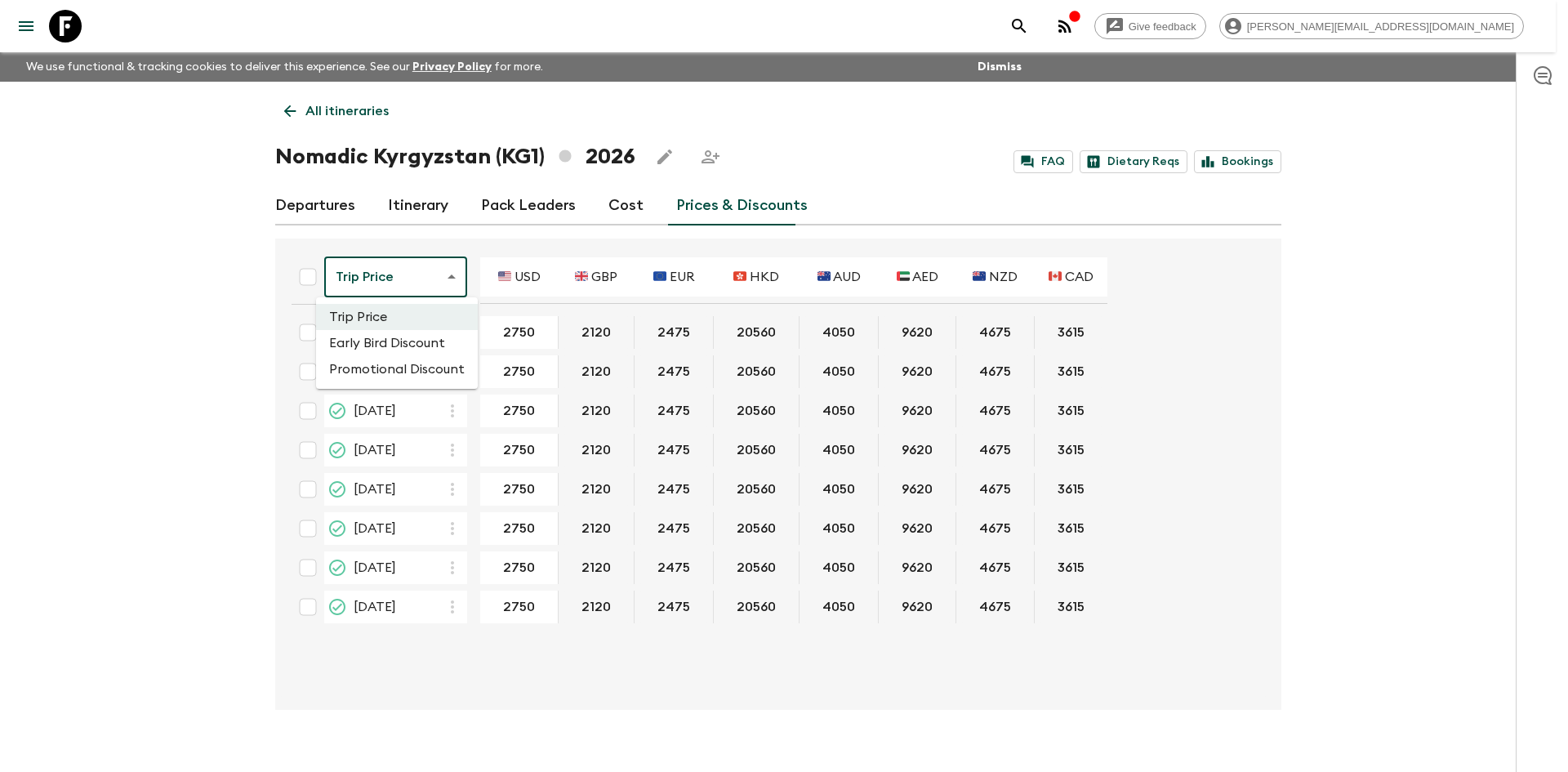
click at [444, 270] on body "Give feedback [PERSON_NAME][EMAIL_ADDRESS][DOMAIN_NAME] We use functional & tra…" at bounding box center [784, 400] width 1568 height 800
click at [414, 335] on li "Early Bird Discount" at bounding box center [397, 343] width 162 height 26
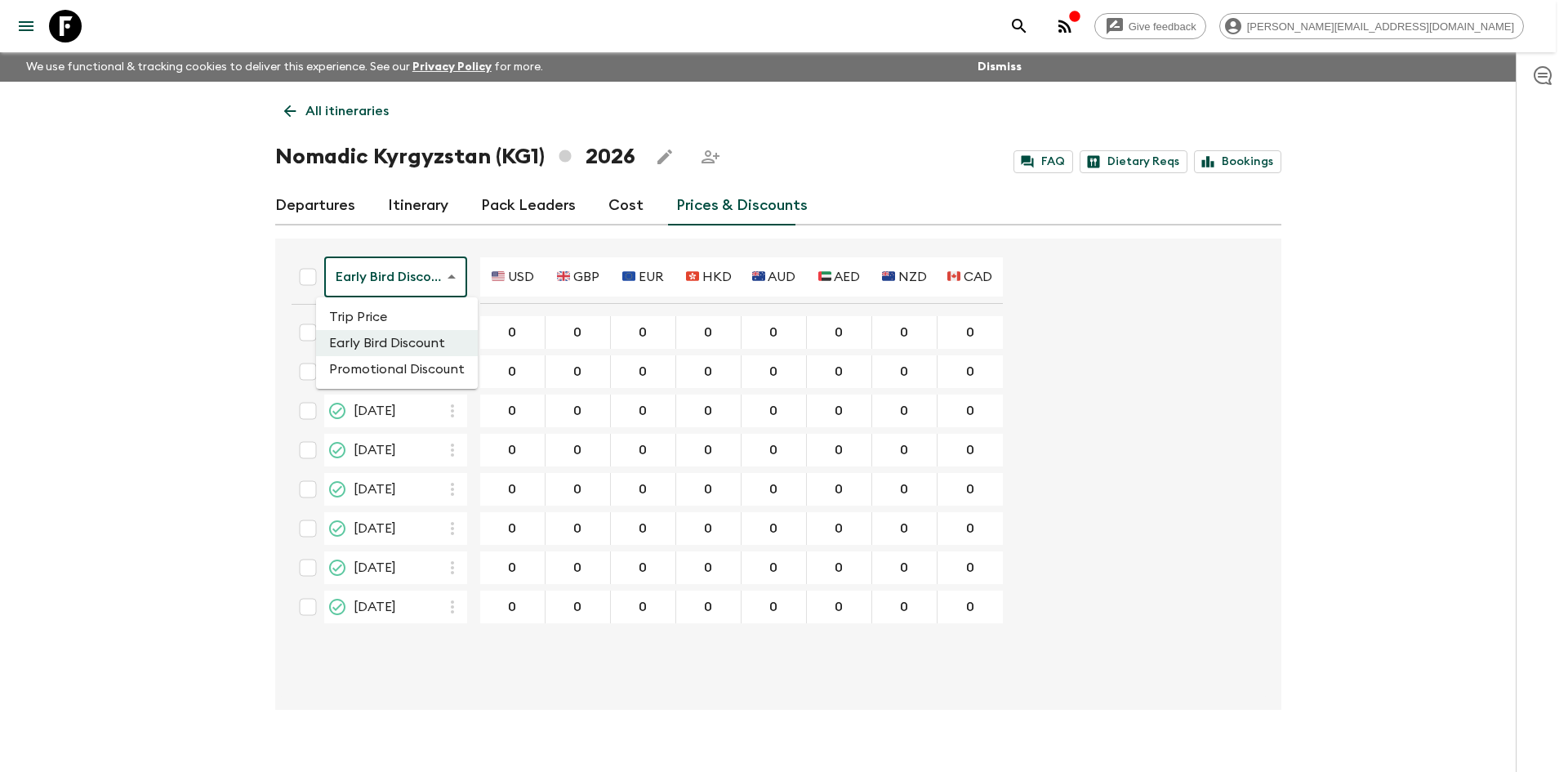
click at [447, 277] on body "Give feedback [PERSON_NAME][EMAIL_ADDRESS][DOMAIN_NAME] We use functional & tra…" at bounding box center [784, 400] width 1568 height 800
click at [406, 361] on li "Promotional Discount" at bounding box center [397, 369] width 162 height 26
click at [451, 281] on body "Give feedback [PERSON_NAME][EMAIL_ADDRESS][DOMAIN_NAME] We use functional & tra…" at bounding box center [784, 400] width 1568 height 800
click at [401, 314] on li "Trip Price" at bounding box center [397, 317] width 162 height 26
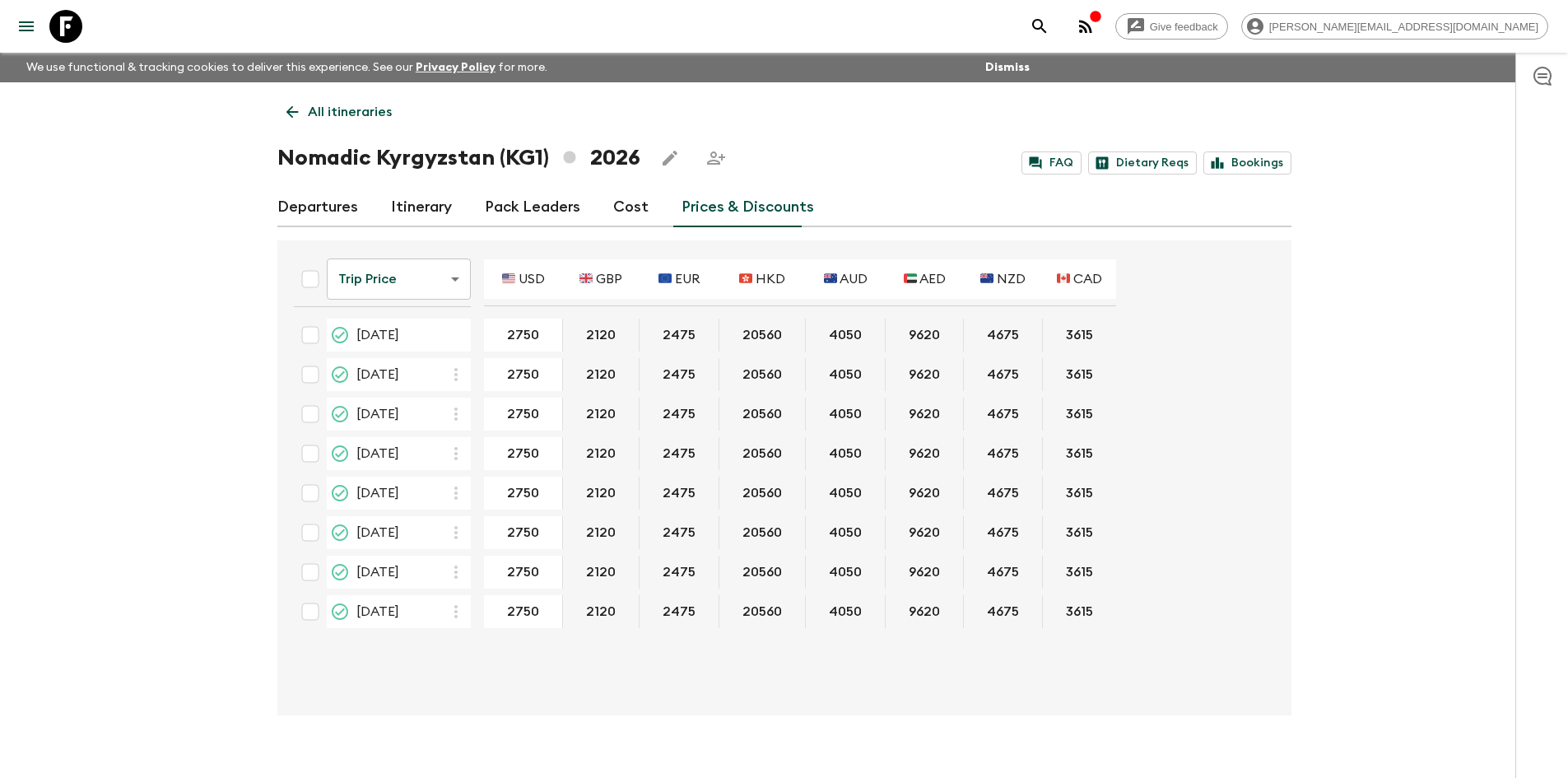
click at [149, 337] on div "Give feedback [PERSON_NAME][EMAIL_ADDRESS][DOMAIN_NAME] We use functional & tra…" at bounding box center [784, 403] width 1568 height 806
click at [334, 208] on link "Departures" at bounding box center [318, 207] width 81 height 40
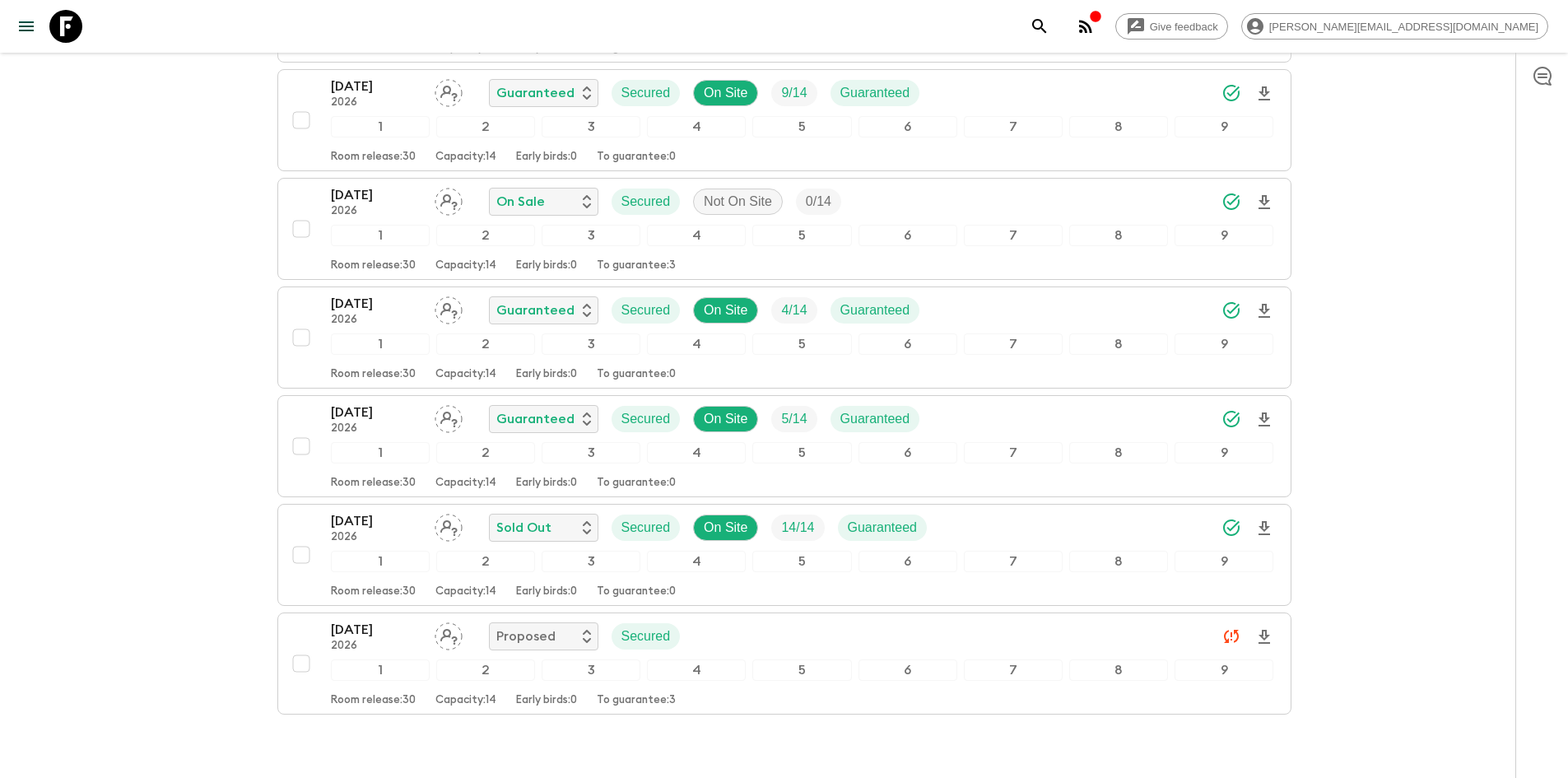
scroll to position [586, 0]
